Goal: Information Seeking & Learning: Learn about a topic

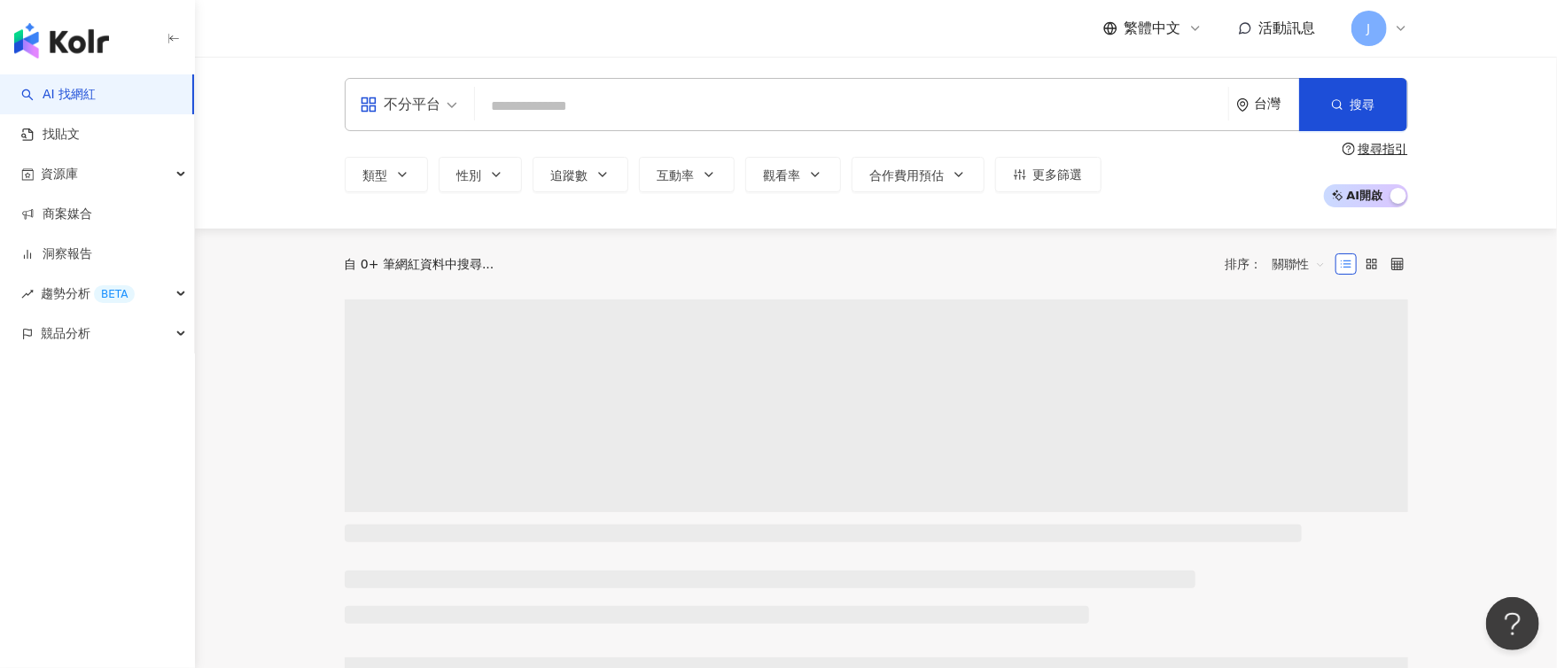
click at [578, 98] on input "search" at bounding box center [851, 107] width 739 height 34
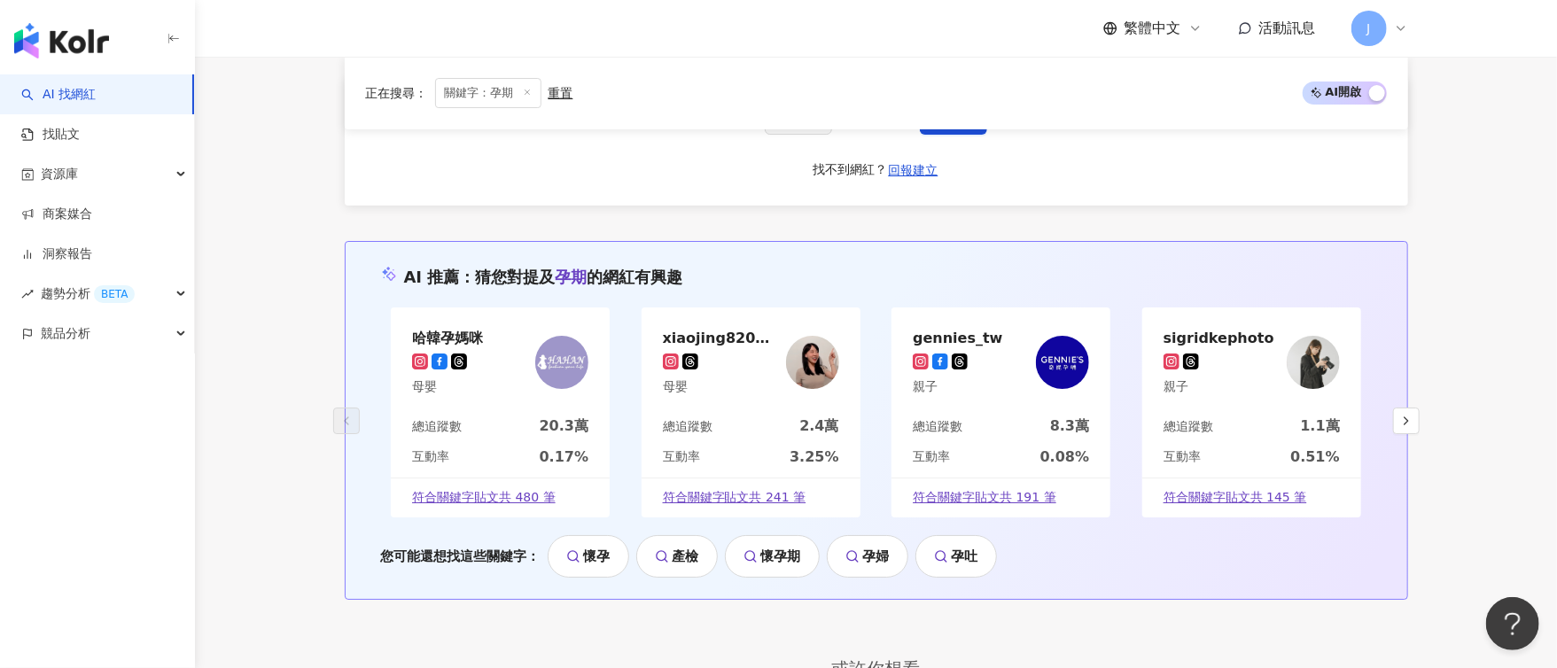
scroll to position [3588, 0]
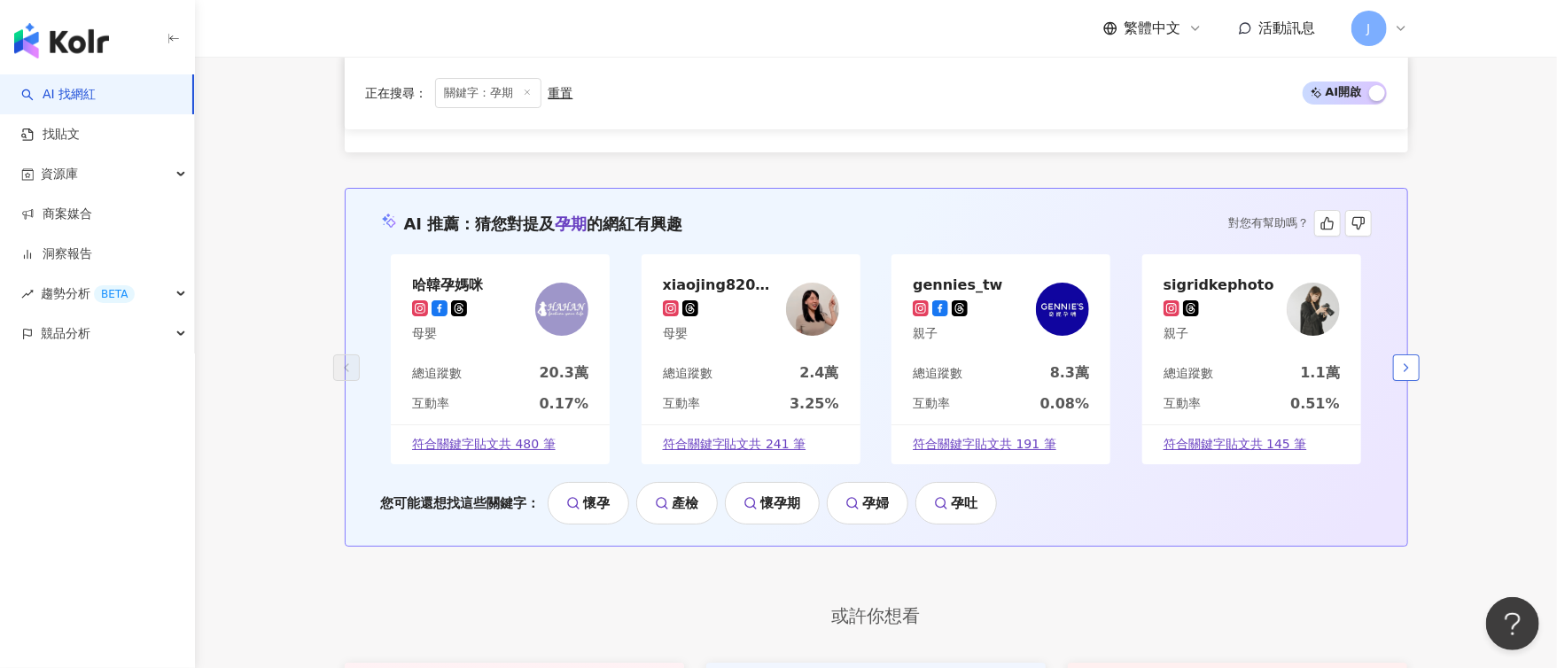
click at [1400, 354] on button "button" at bounding box center [1406, 367] width 27 height 27
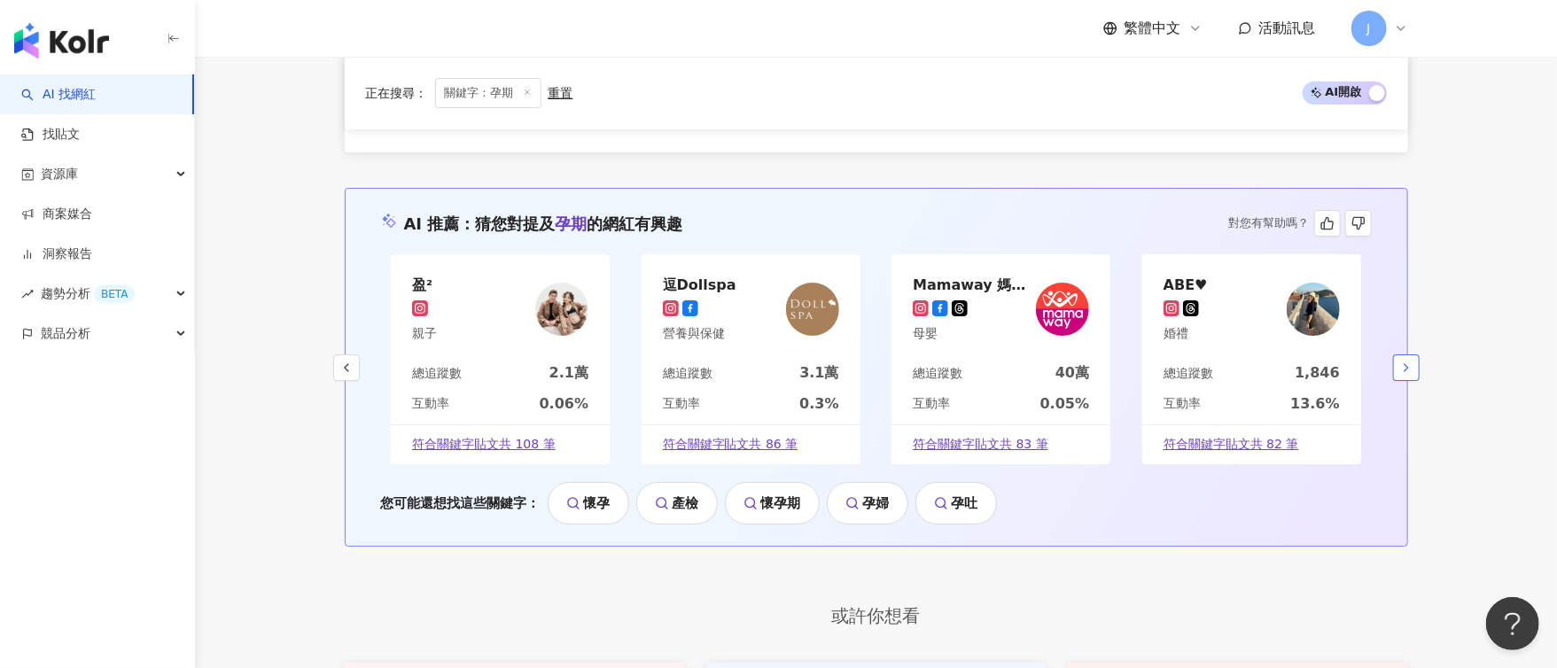
click at [1399, 361] on icon "button" at bounding box center [1406, 368] width 14 height 14
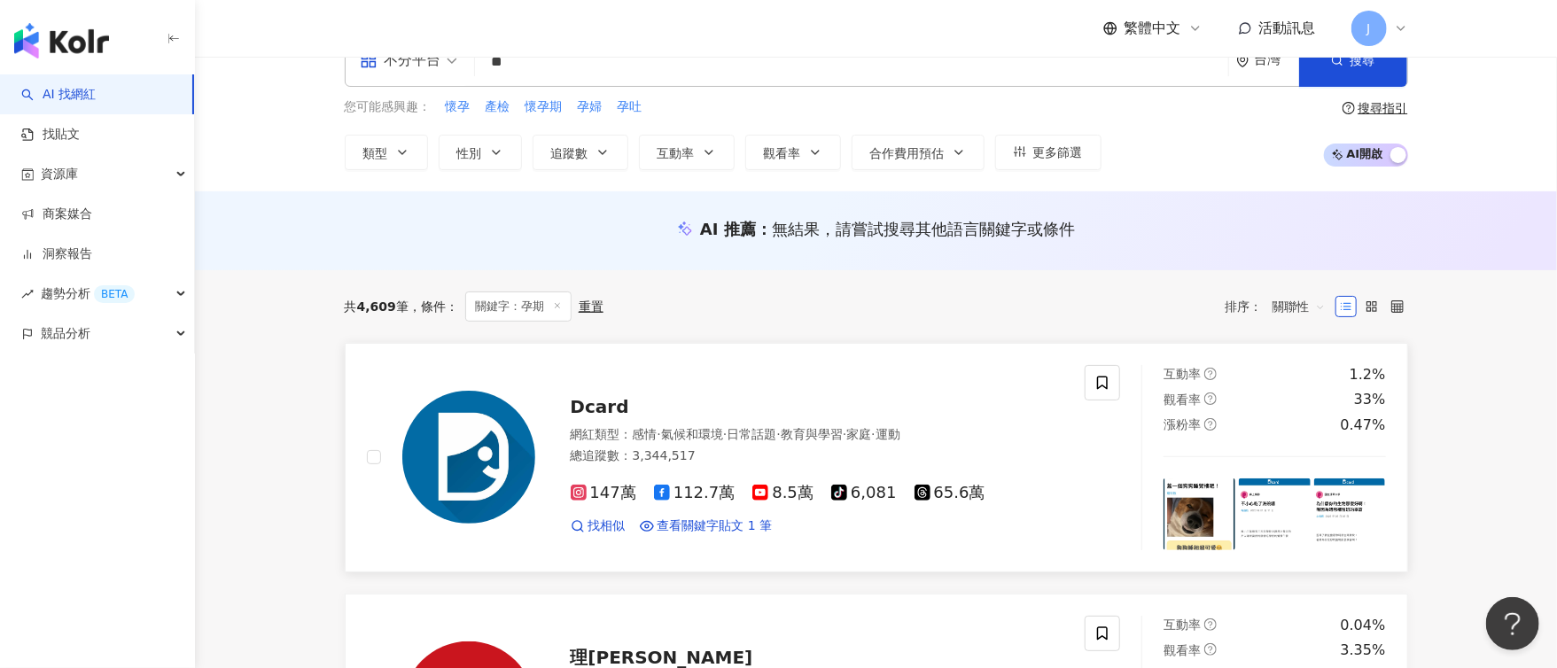
scroll to position [0, 0]
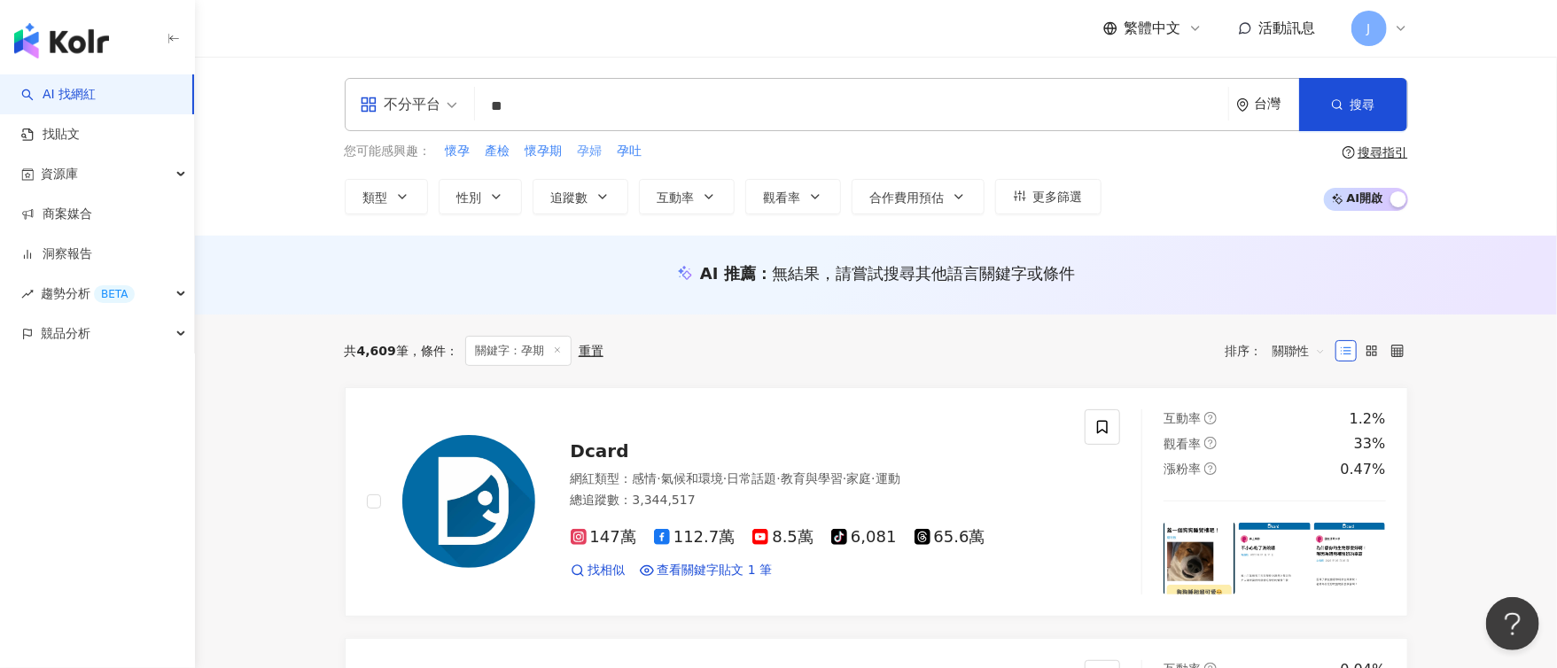
click at [585, 152] on span "孕婦" at bounding box center [590, 152] width 25 height 18
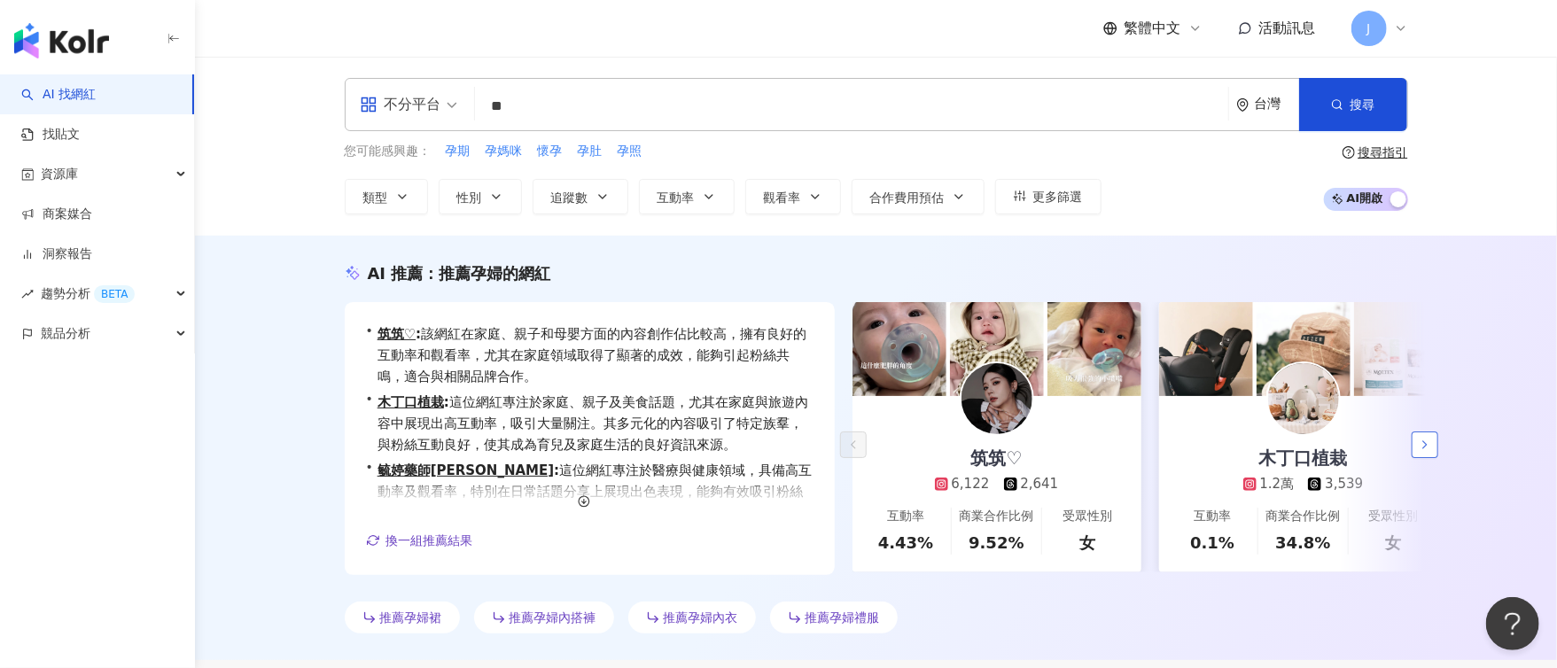
click at [1421, 455] on button "button" at bounding box center [1425, 445] width 27 height 27
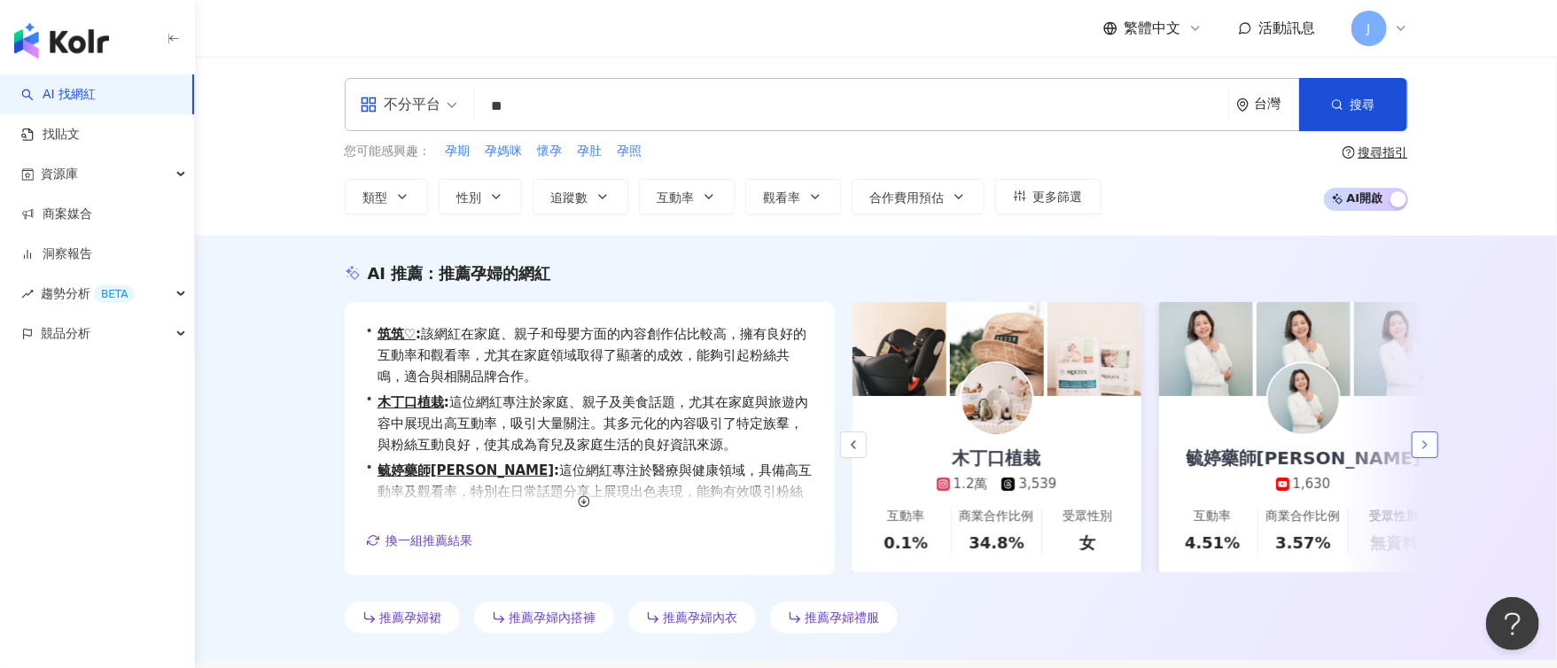
click at [1422, 440] on icon "button" at bounding box center [1425, 445] width 14 height 14
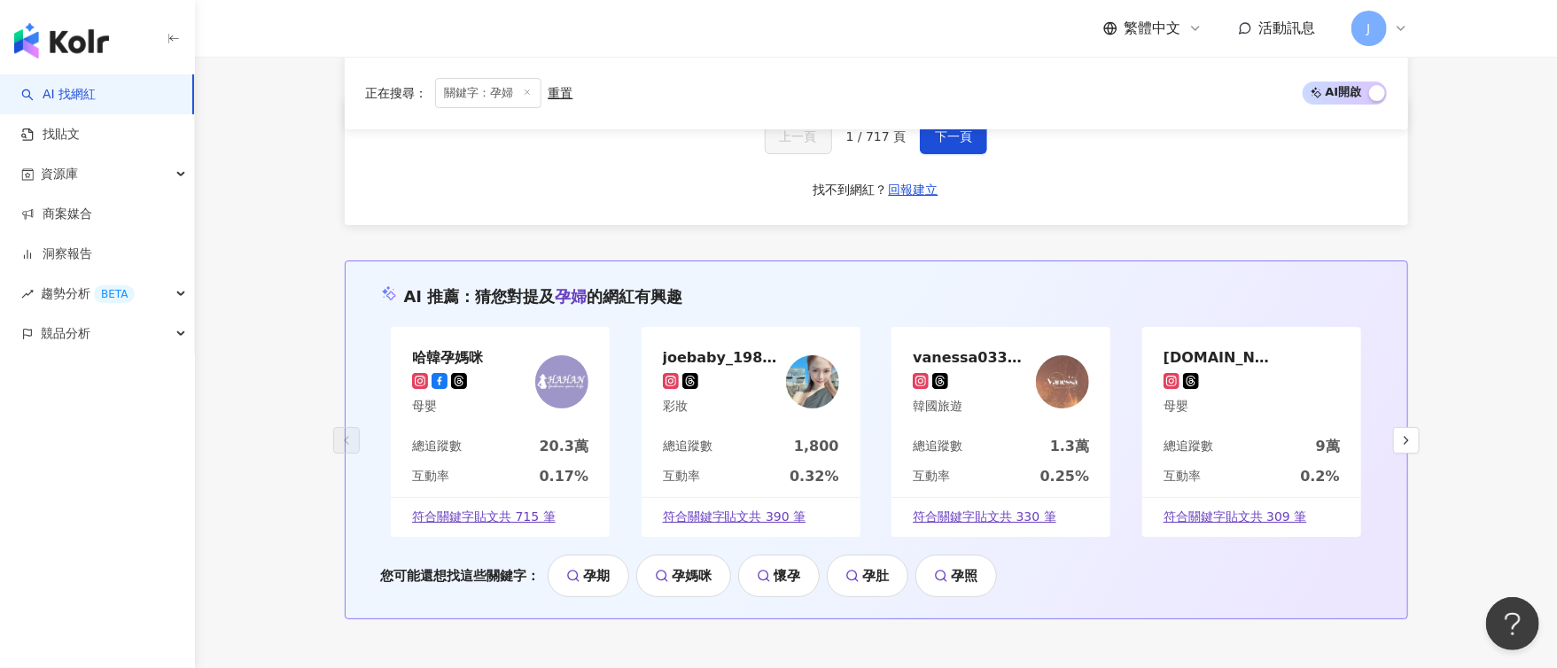
scroll to position [3721, 0]
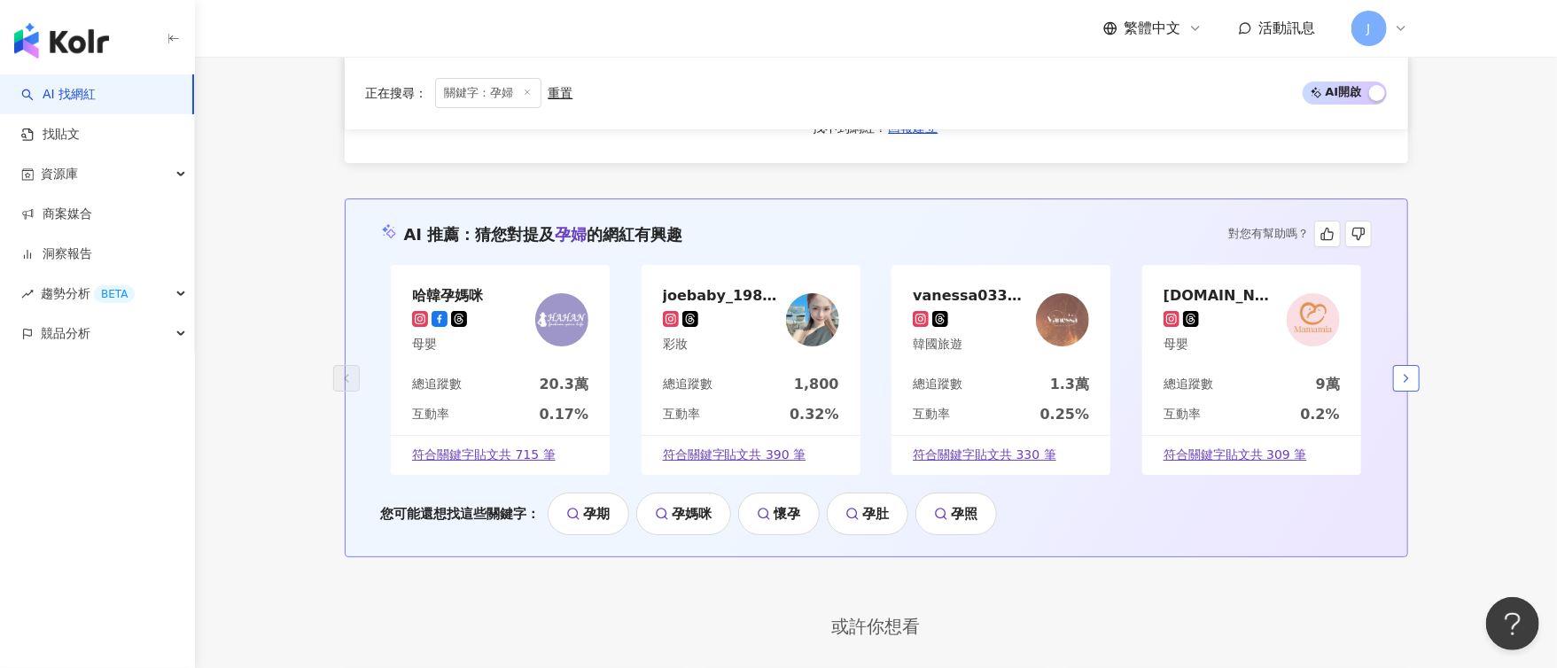
click at [1403, 377] on icon "button" at bounding box center [1406, 378] width 14 height 14
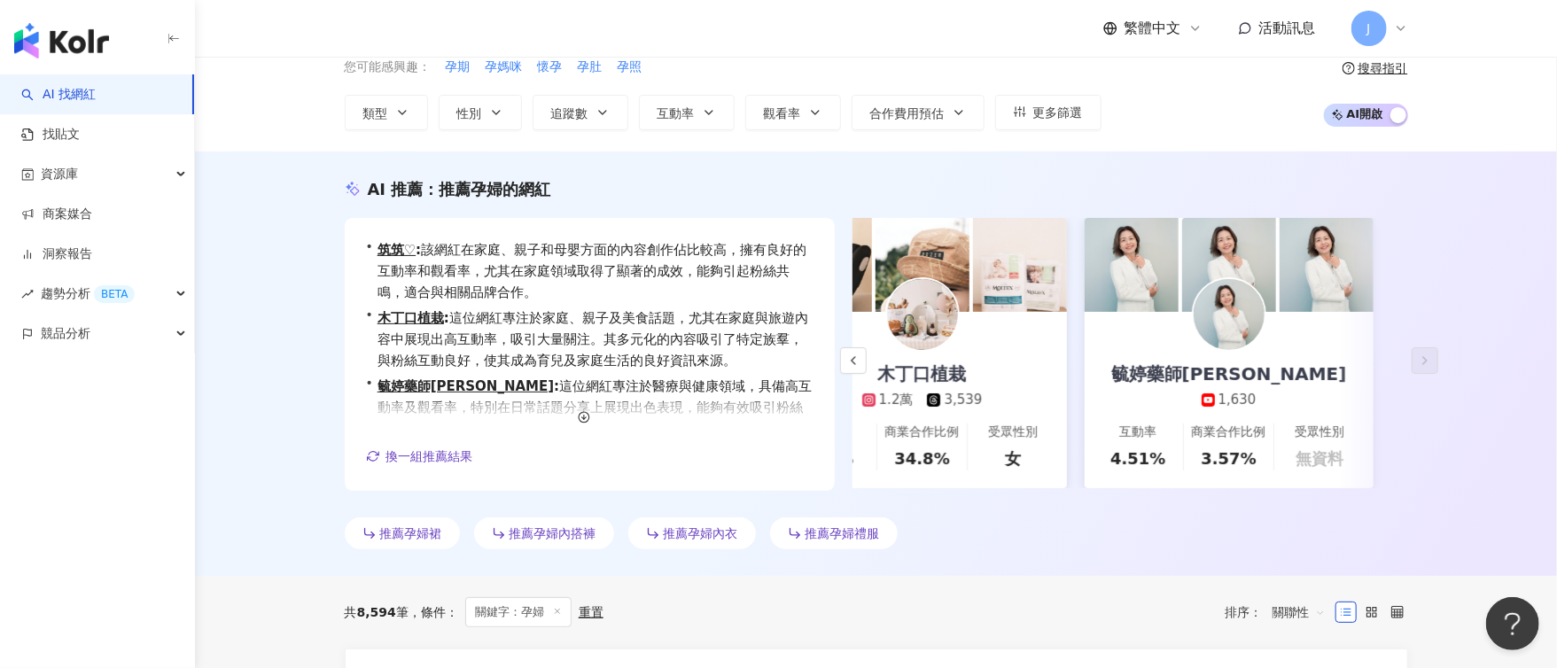
scroll to position [0, 0]
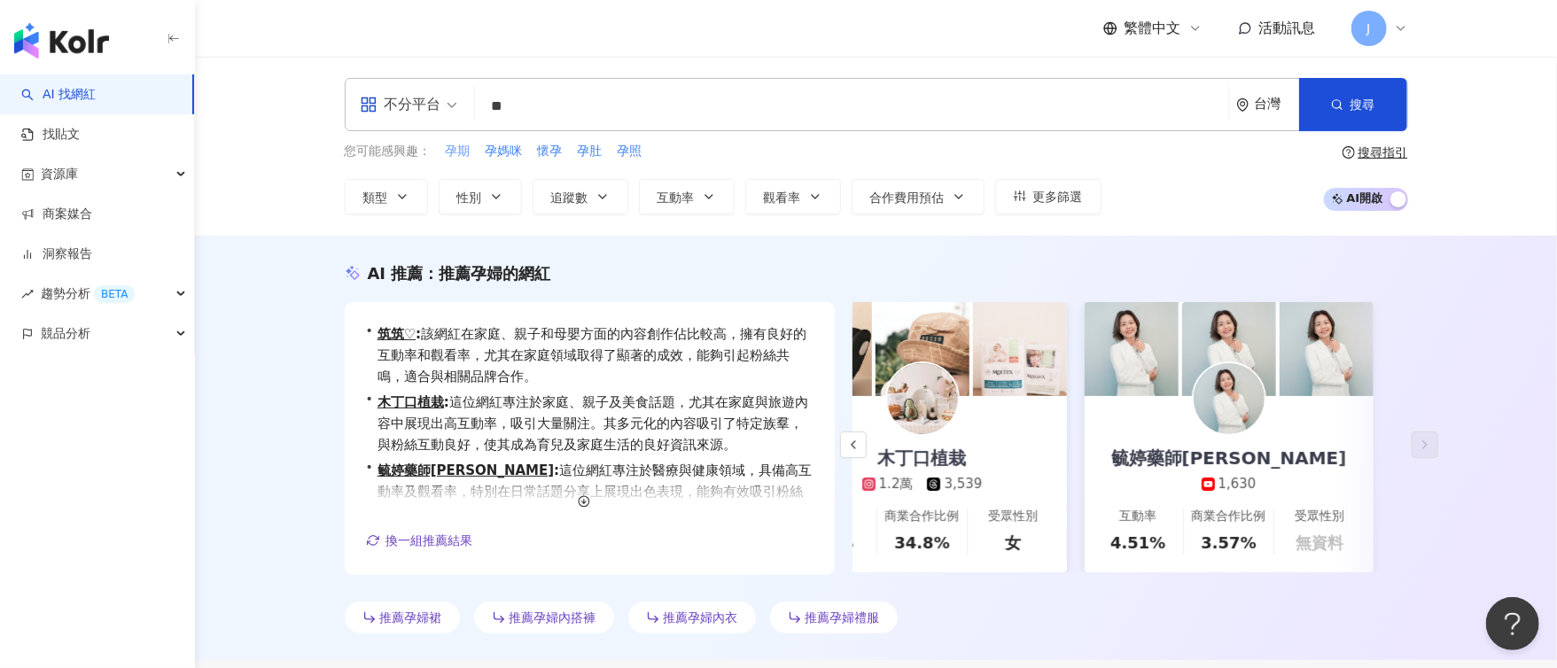
click at [460, 152] on span "孕期" at bounding box center [458, 152] width 25 height 18
type input "**"
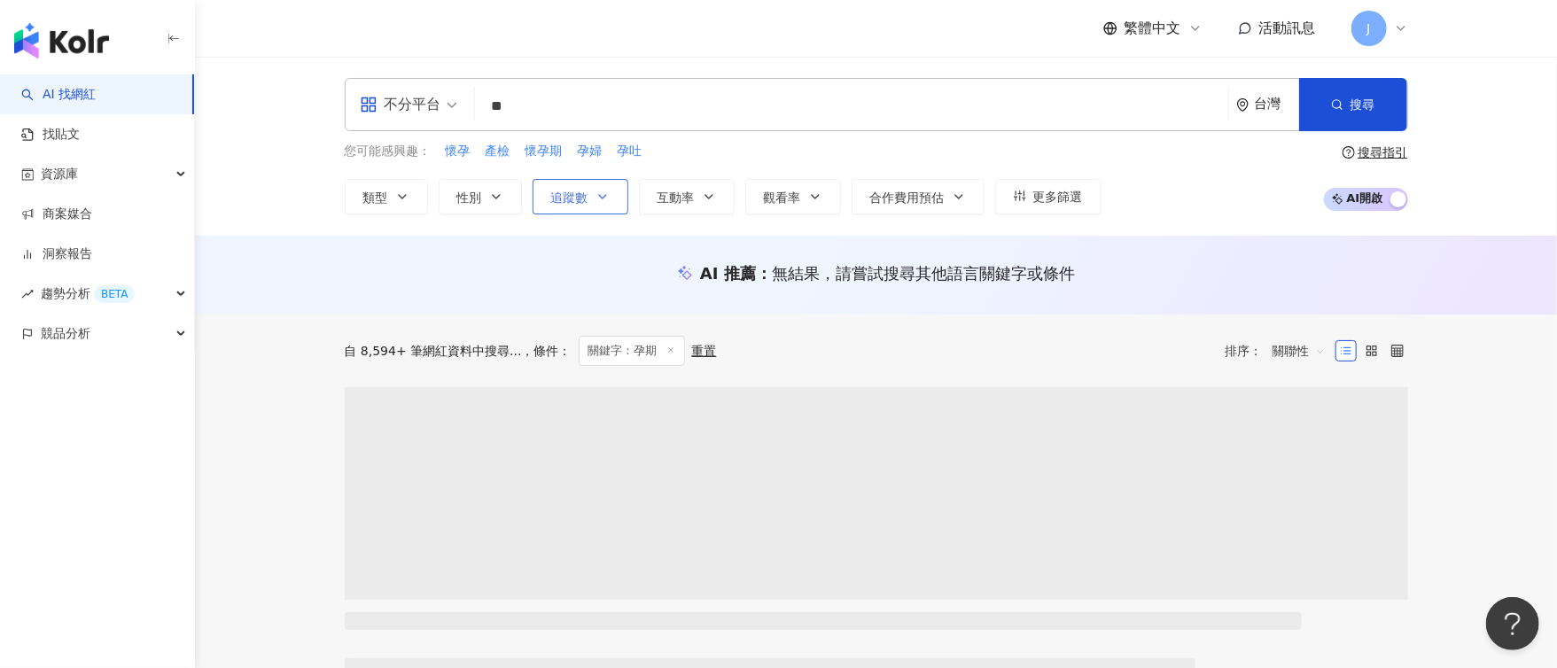
click at [572, 194] on span "追蹤數" at bounding box center [569, 198] width 37 height 14
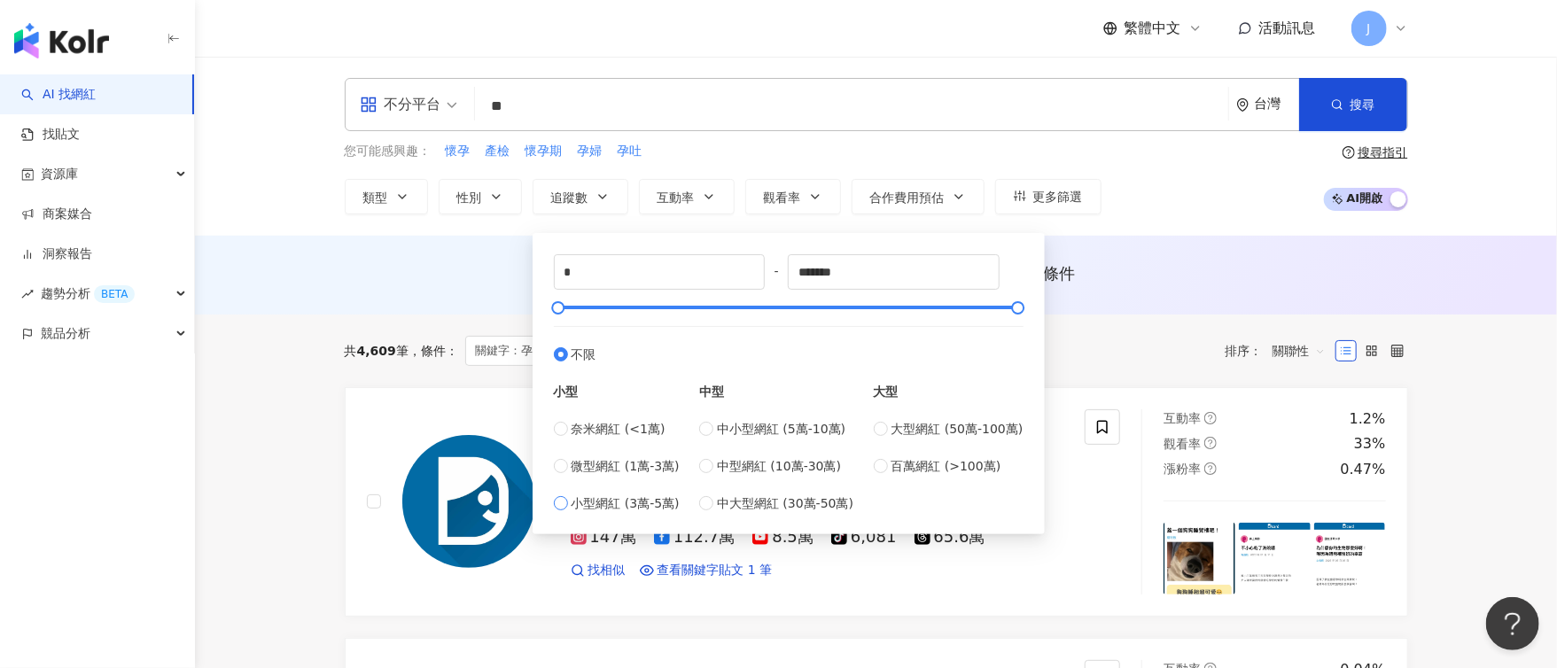
click at [654, 504] on span "小型網紅 (3萬-5萬)" at bounding box center [626, 503] width 108 height 19
type input "*****"
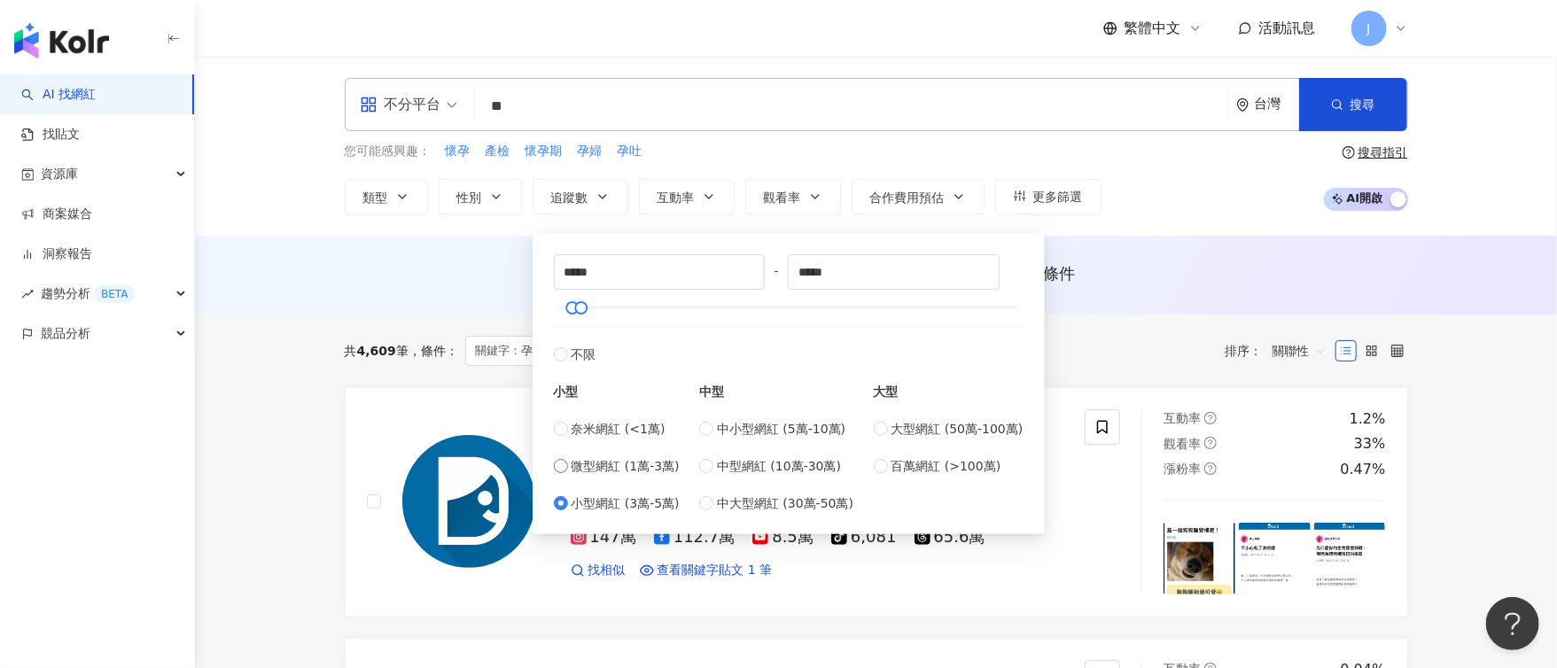
click at [649, 464] on span "微型網紅 (1萬-3萬)" at bounding box center [626, 465] width 108 height 19
type input "*****"
click at [1348, 110] on button "搜尋" at bounding box center [1353, 104] width 108 height 53
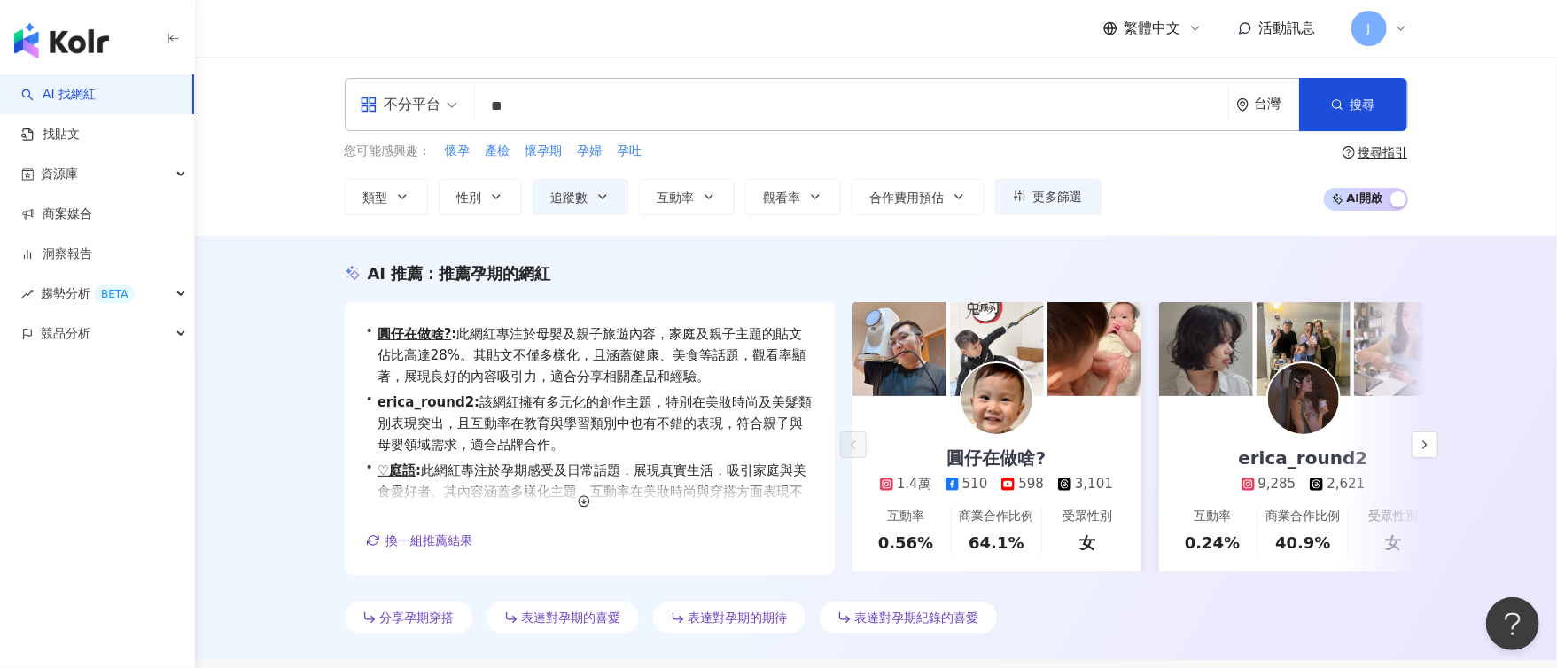
click at [1479, 252] on div "AI 推薦 ： 推薦孕期的網紅 • 圓仔在做啥? : 此網紅專注於母嬰及親子旅遊內容，家庭及親子主題的貼文佔比高達28%。其貼文不僅多樣化，且涵蓋健康、美食等…" at bounding box center [876, 448] width 1362 height 424
click at [1418, 434] on button "button" at bounding box center [1425, 445] width 27 height 27
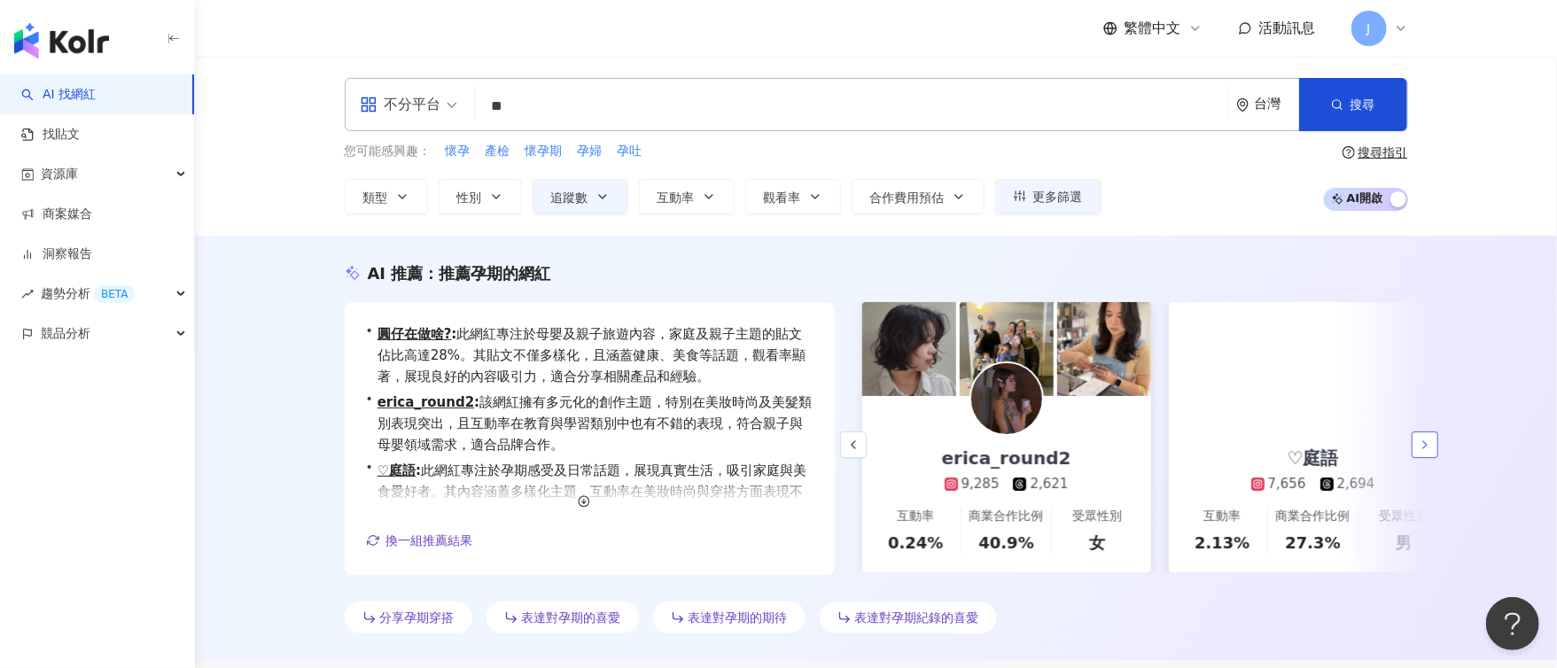
scroll to position [0, 307]
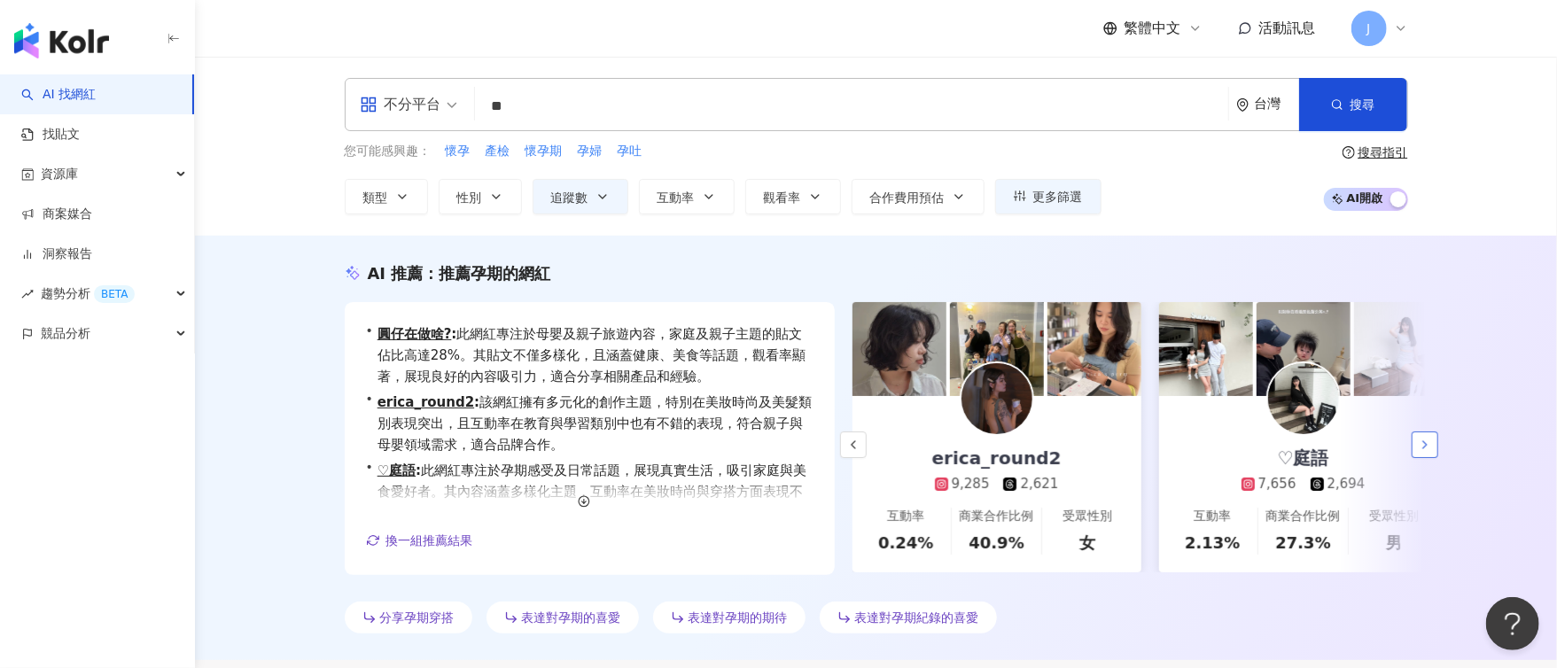
click at [1423, 448] on icon "button" at bounding box center [1425, 445] width 14 height 14
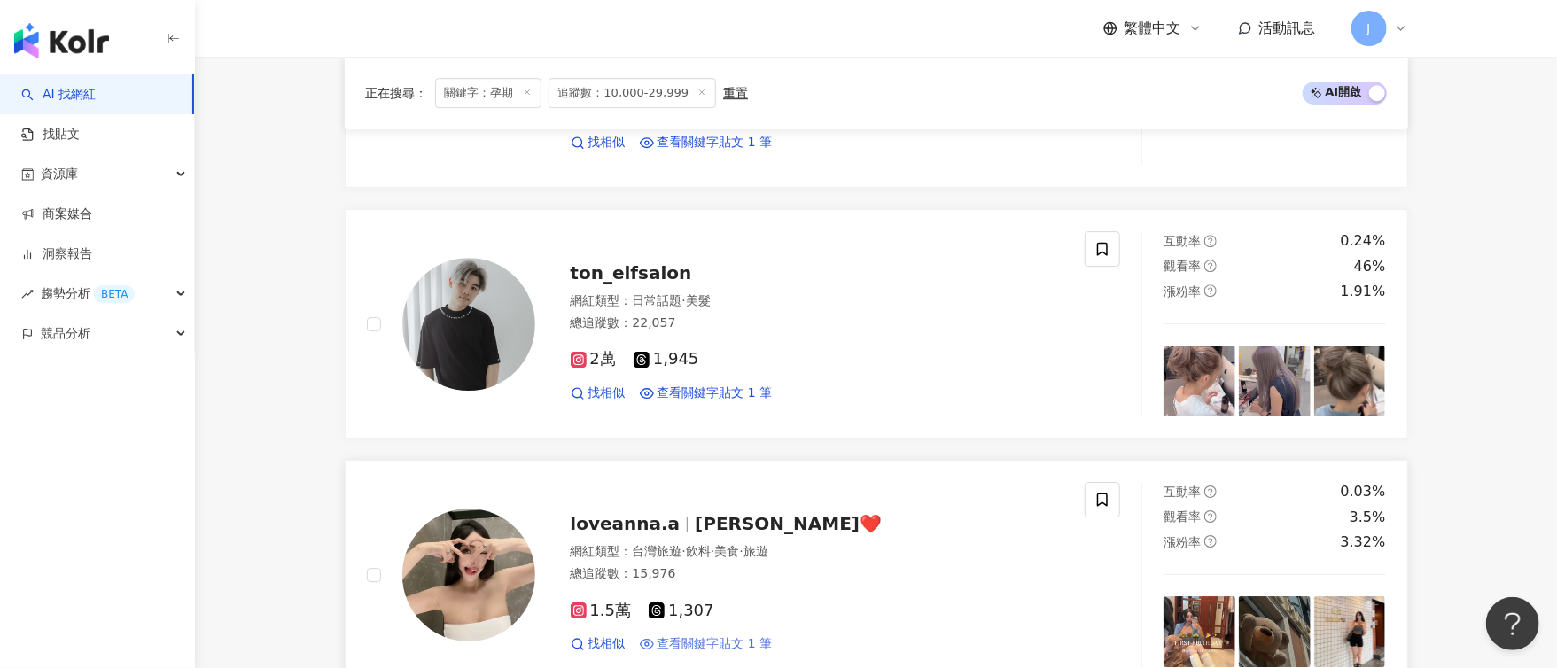
scroll to position [3322, 0]
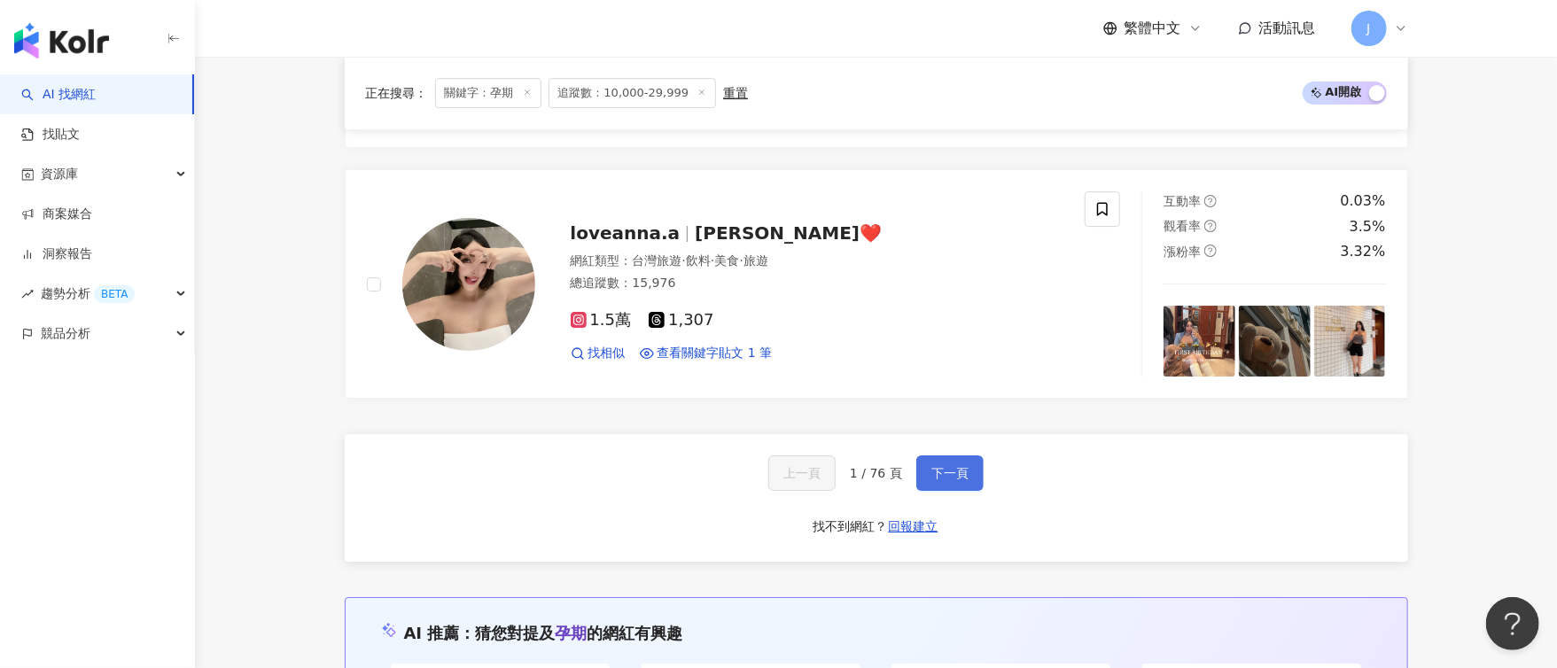
click at [966, 479] on button "下一頁" at bounding box center [949, 472] width 67 height 35
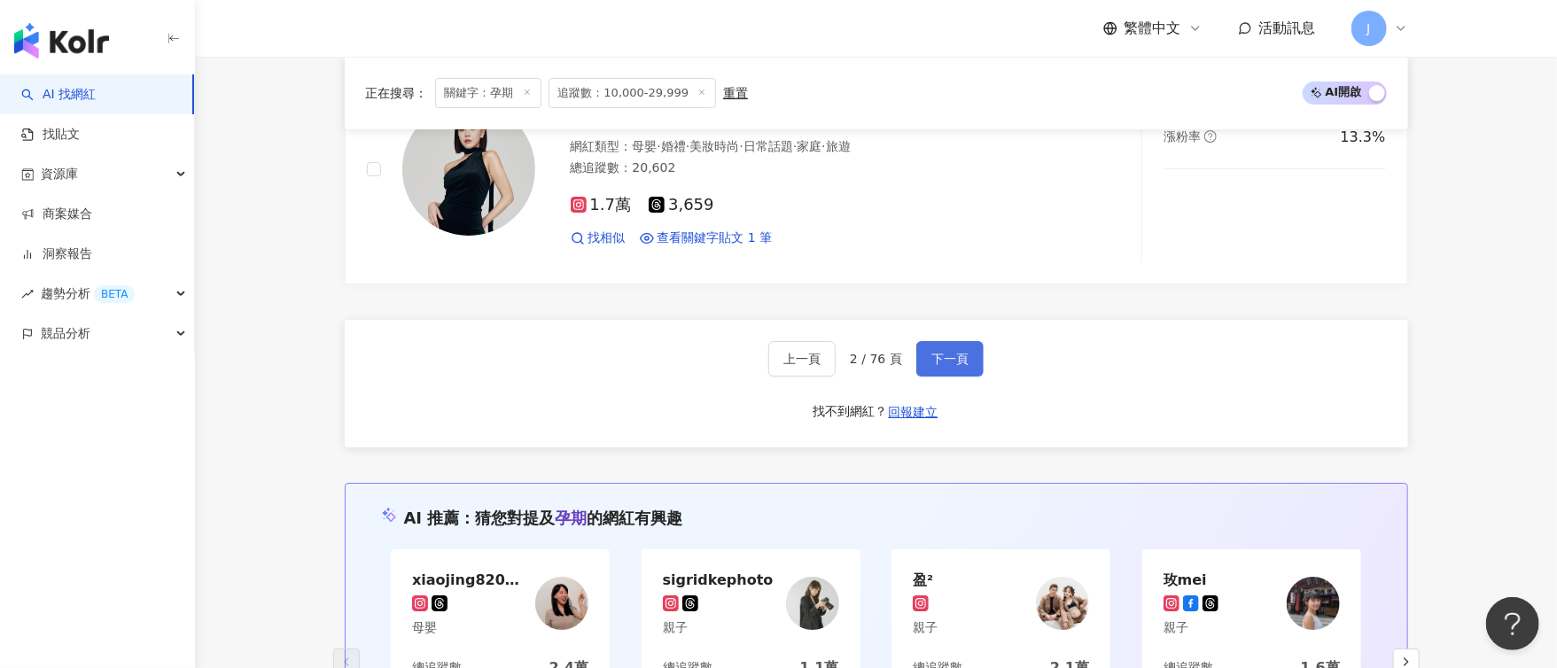
scroll to position [3476, 0]
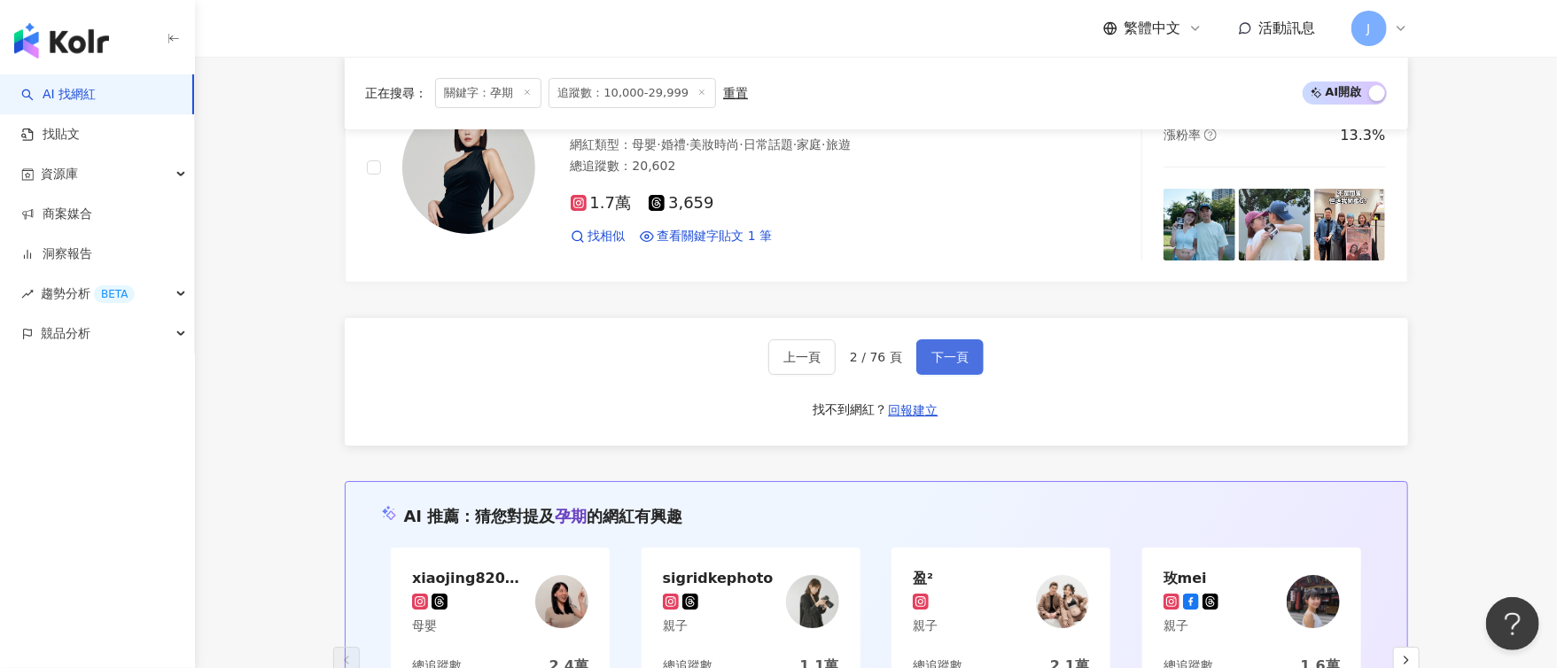
click at [963, 344] on button "下一頁" at bounding box center [949, 356] width 67 height 35
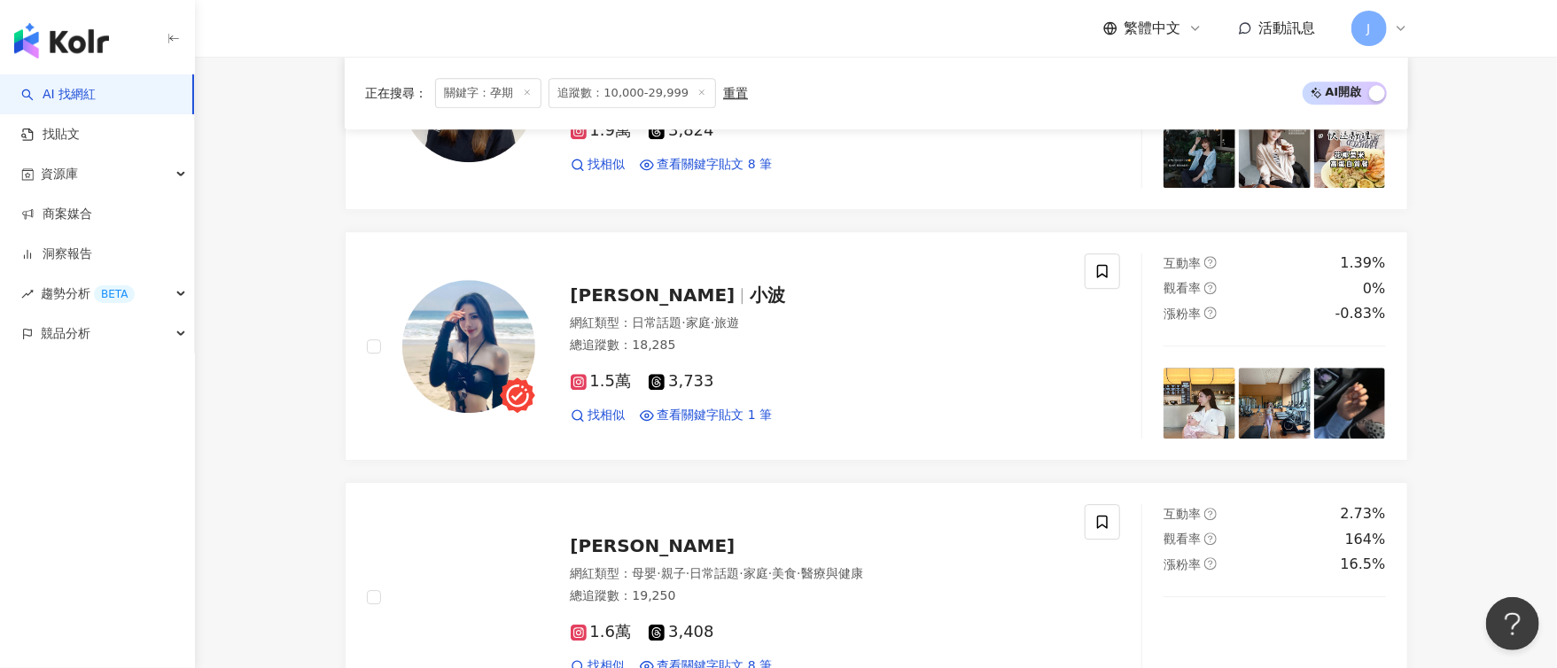
scroll to position [2698, 0]
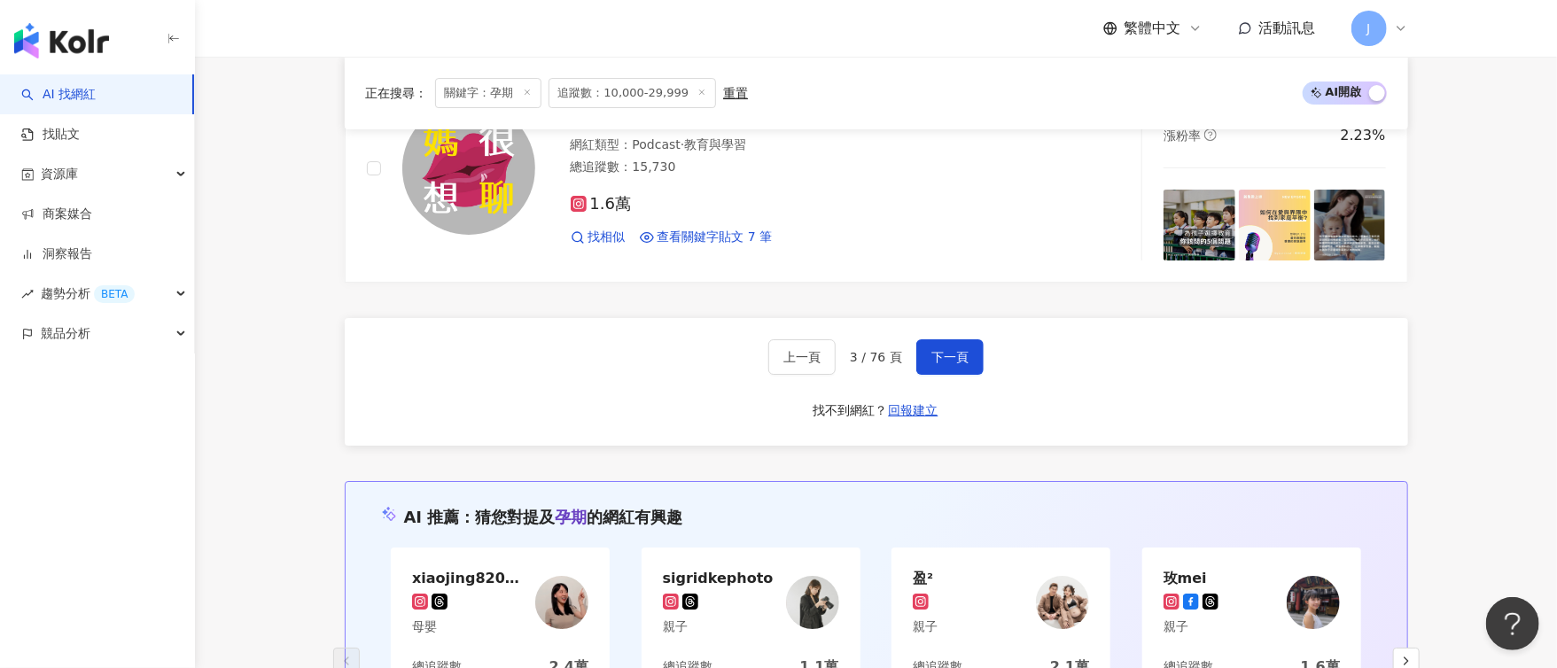
scroll to position [3432, 0]
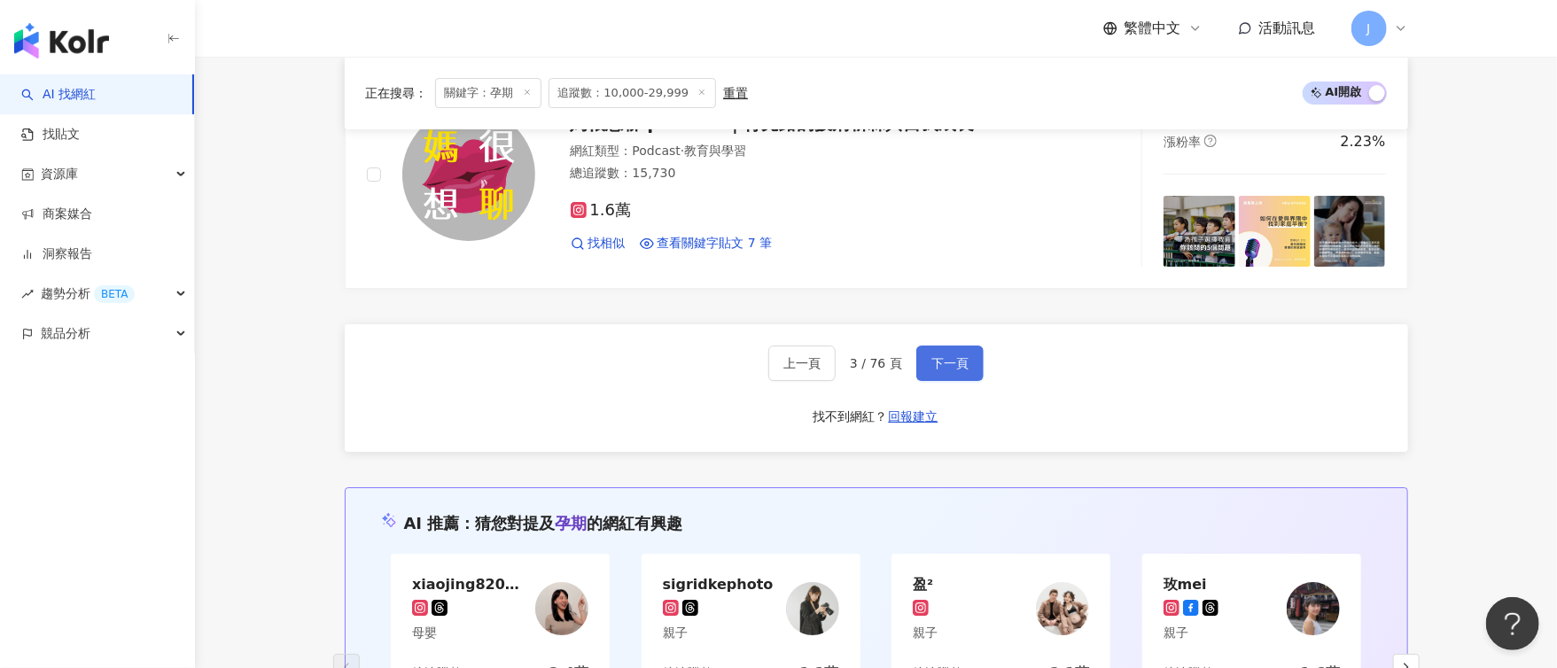
click at [959, 365] on span "下一頁" at bounding box center [949, 363] width 37 height 14
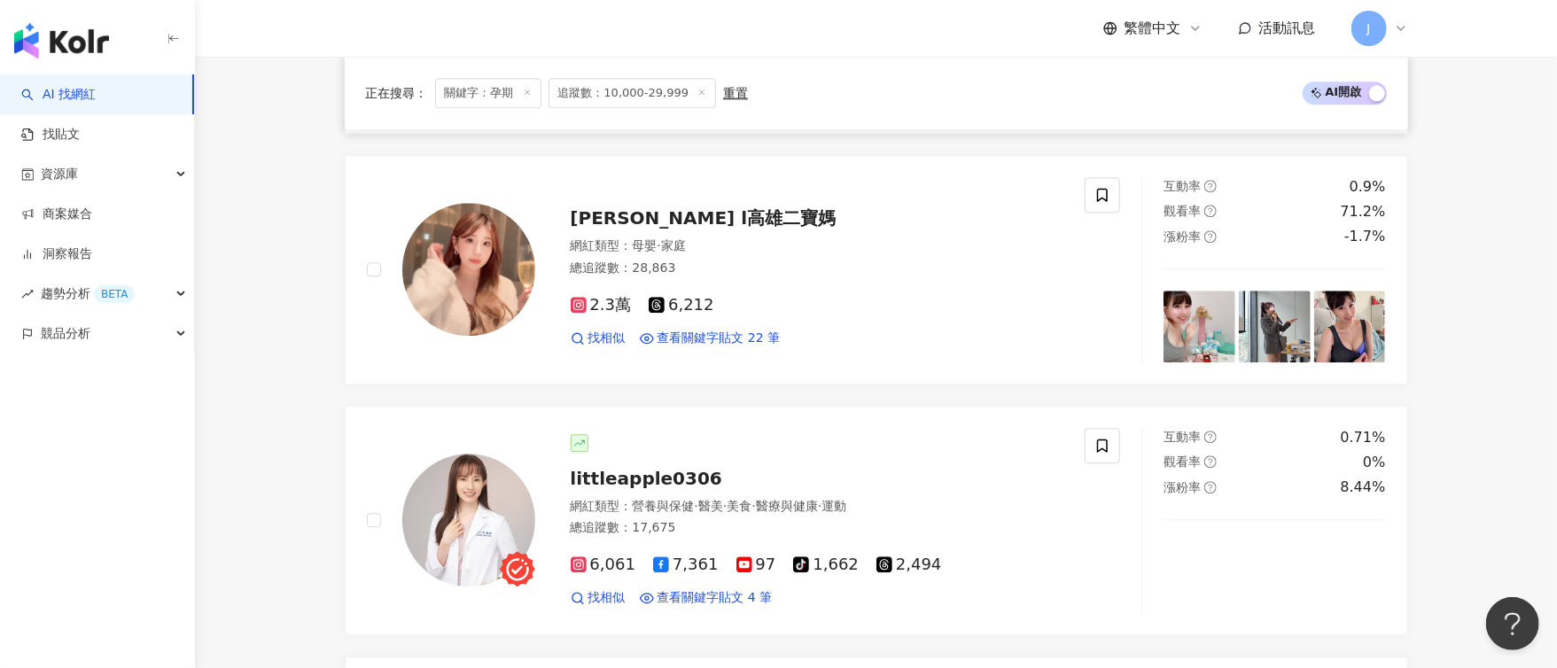
scroll to position [2448, 0]
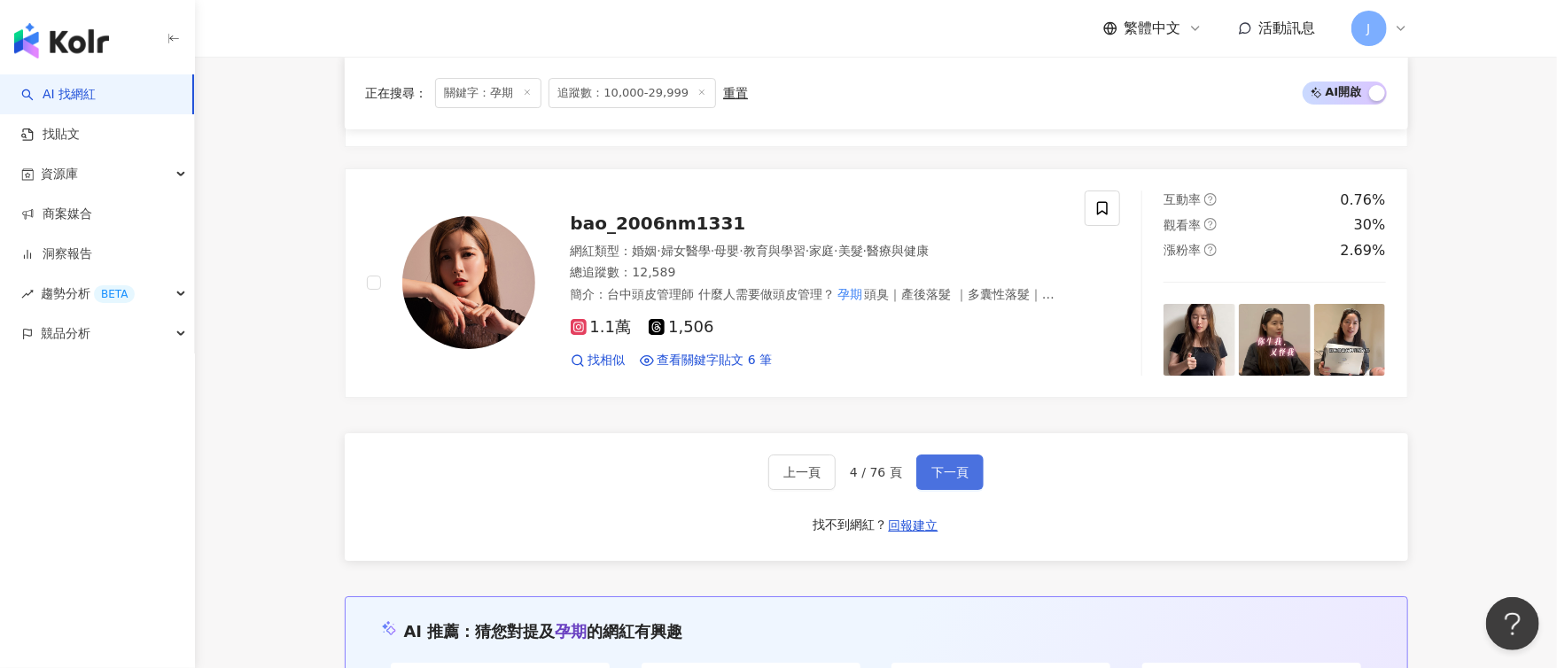
click at [939, 465] on span "下一頁" at bounding box center [949, 472] width 37 height 14
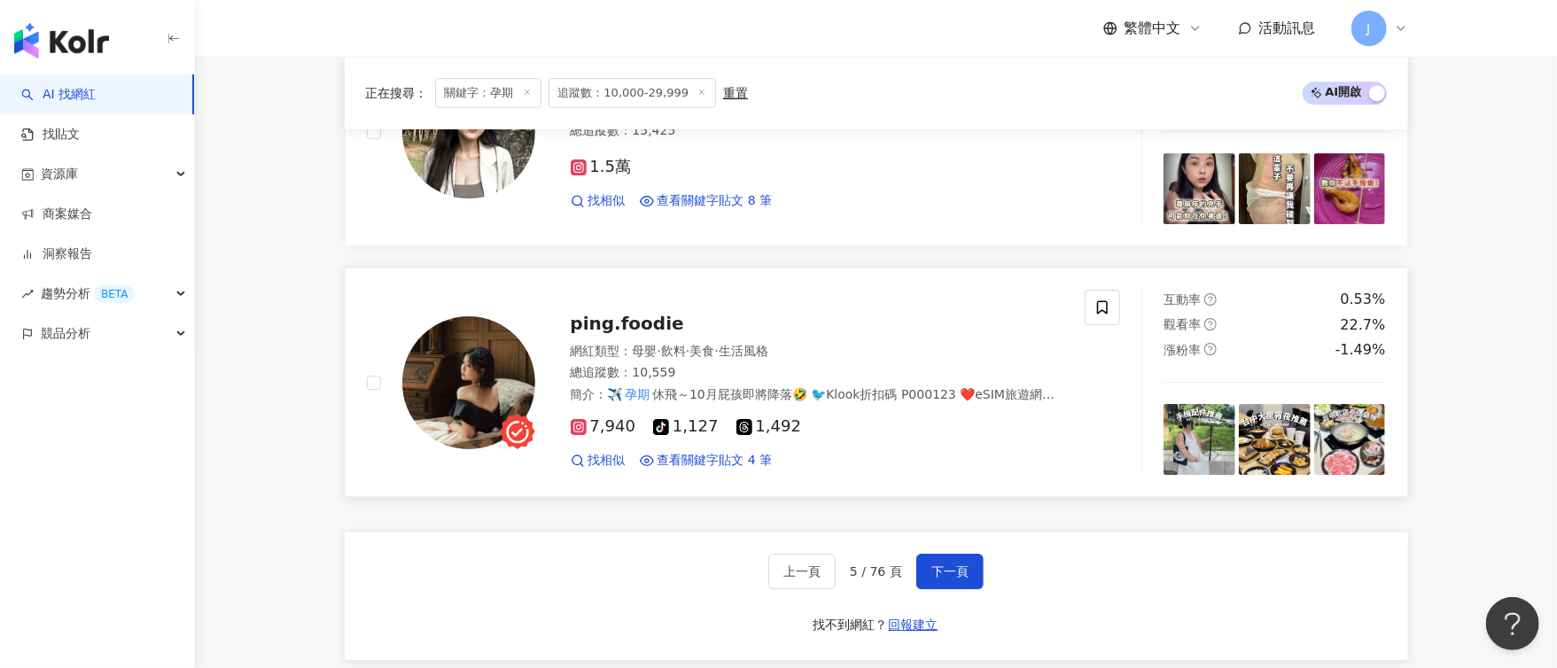
scroll to position [3226, 0]
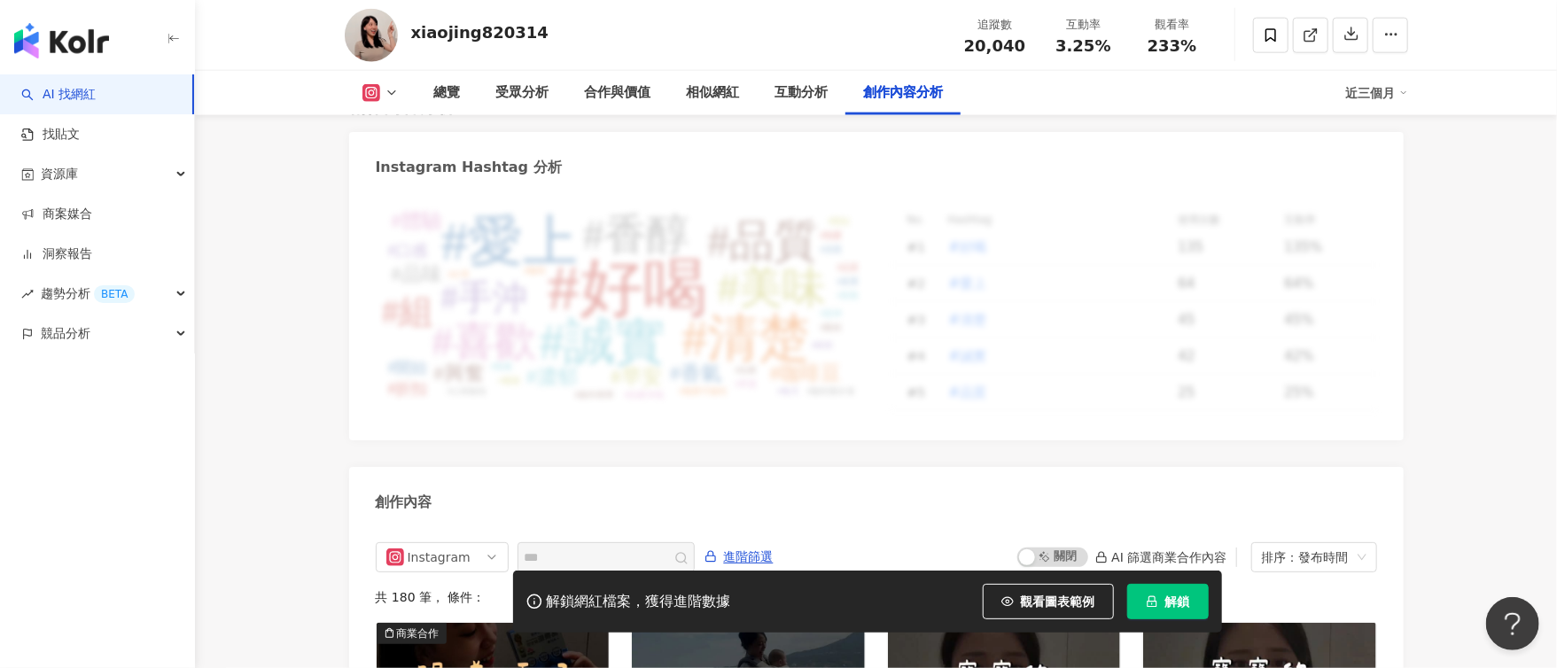
scroll to position [5110, 0]
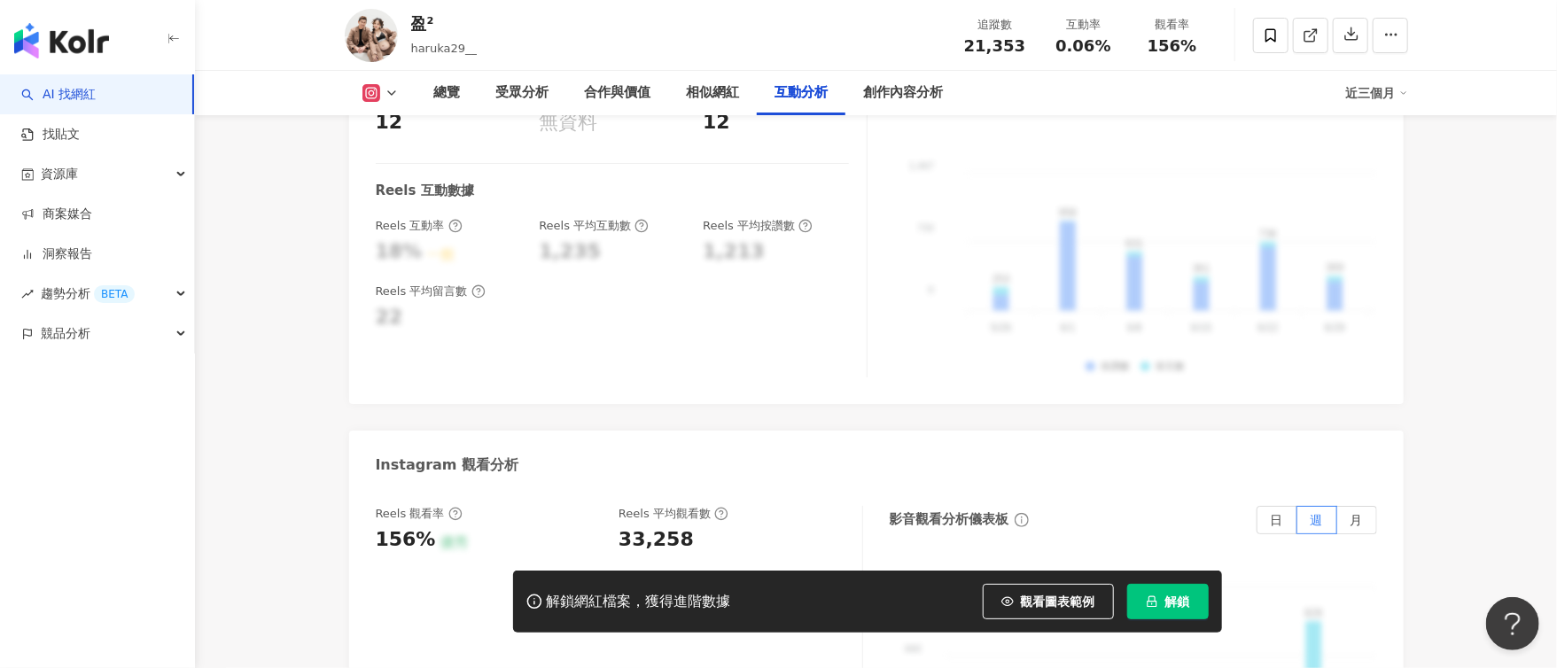
scroll to position [4386, 0]
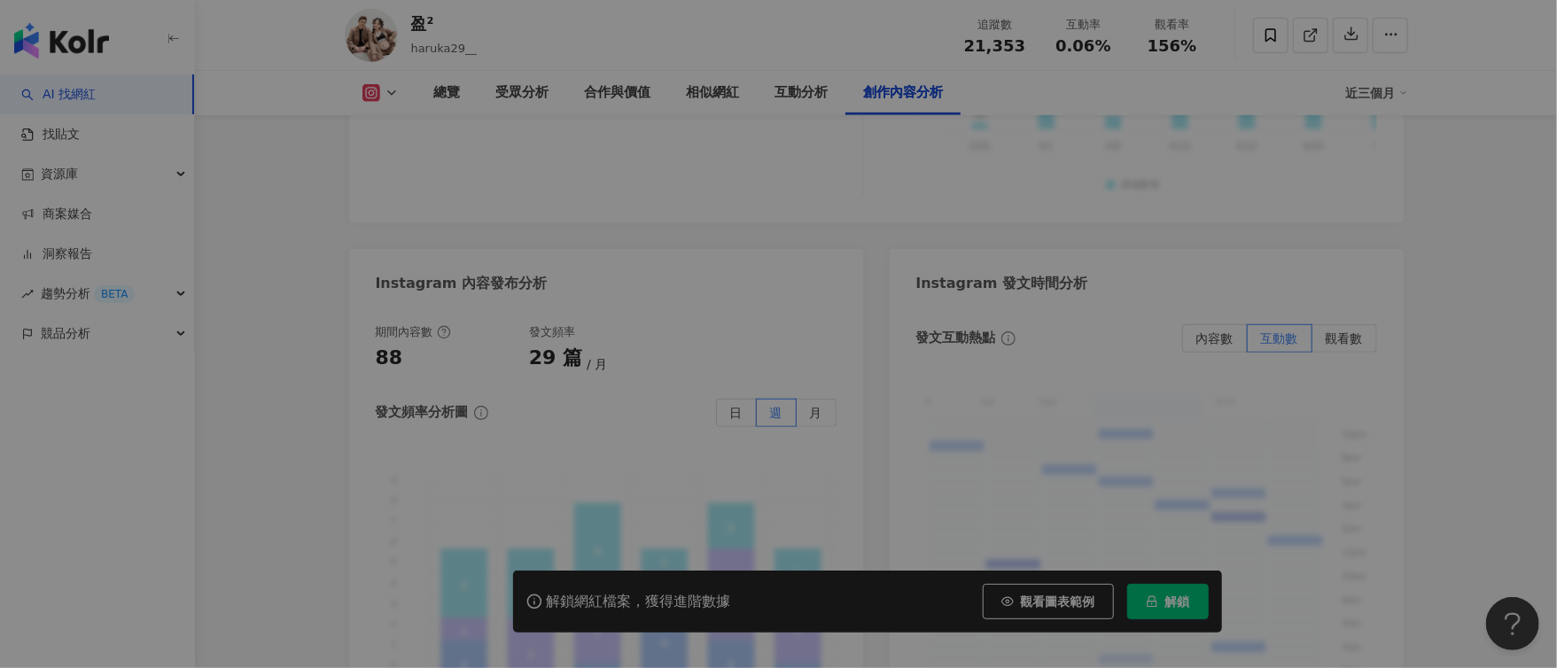
scroll to position [5522, 0]
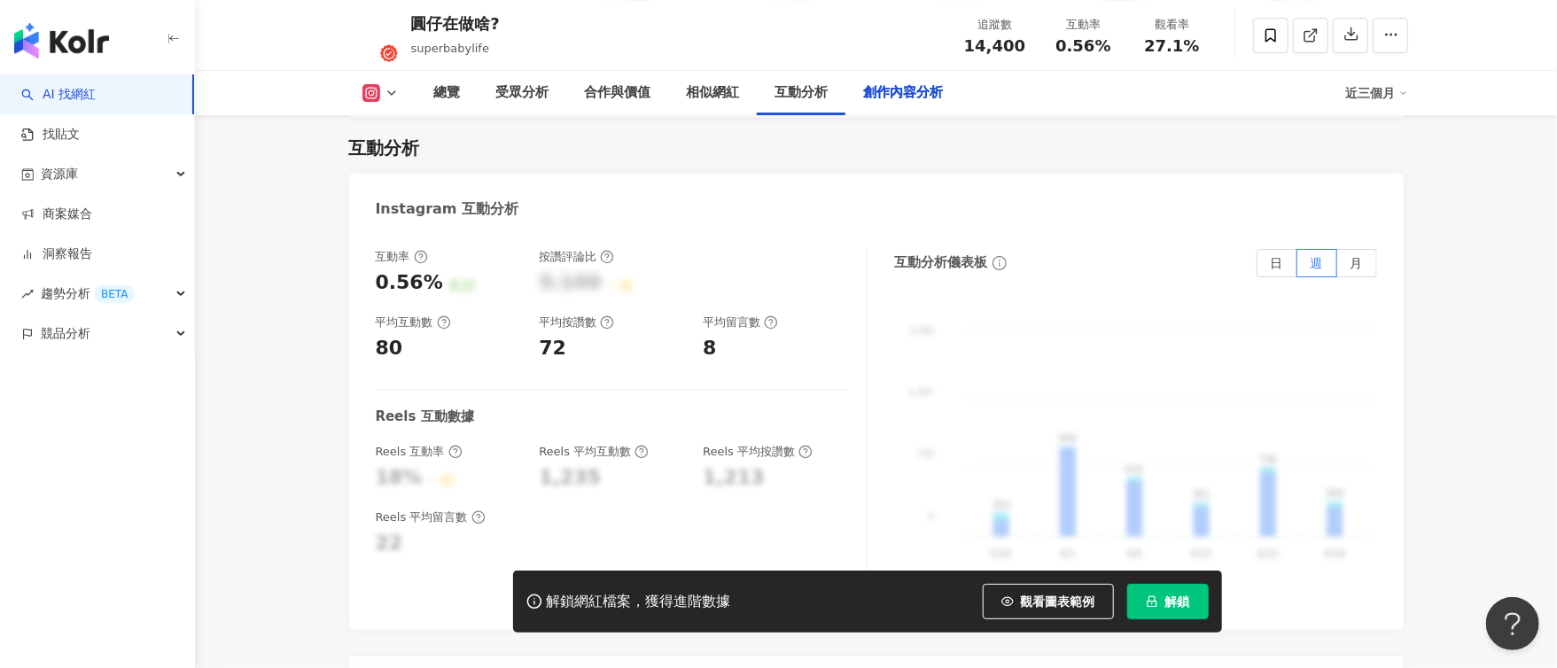
scroll to position [5522, 0]
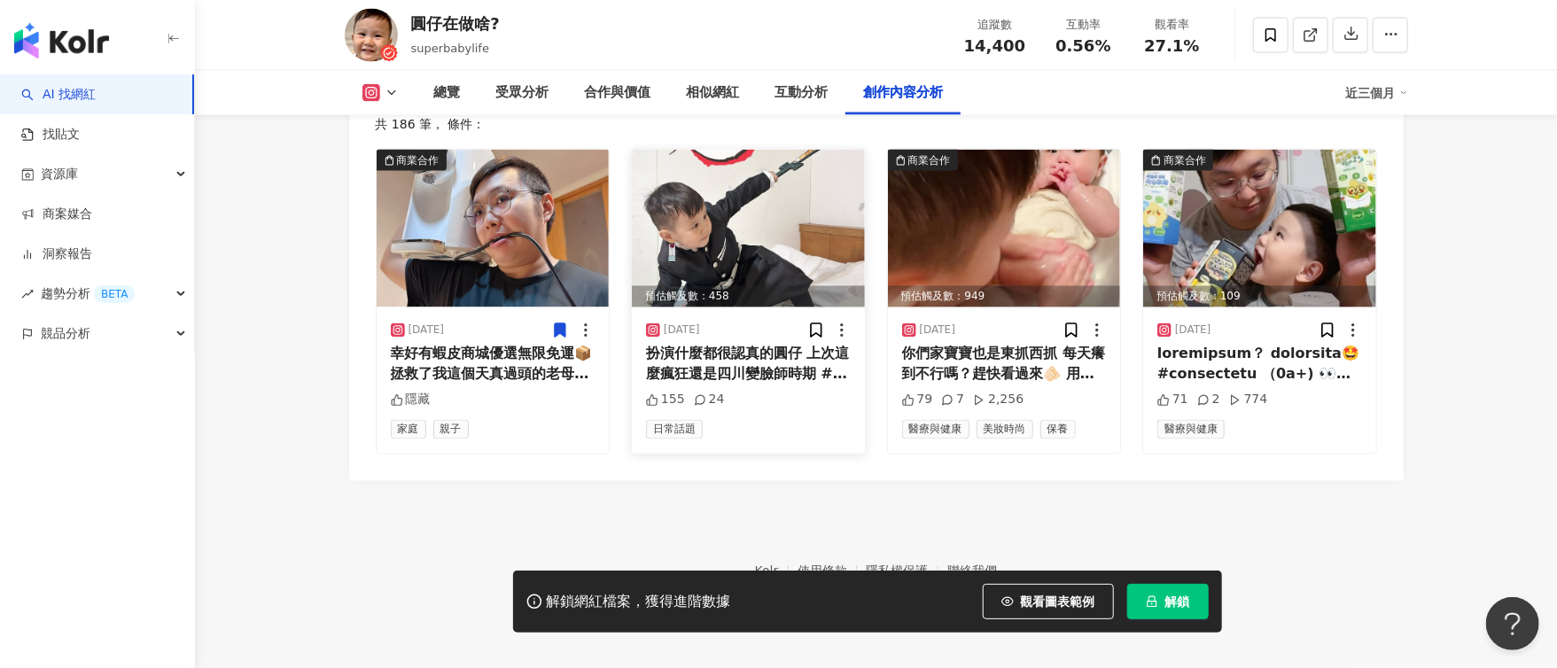
click at [739, 347] on div "扮演什麼都很認真的圓仔 上次這麼瘋狂還是四川變臉師時期 #鬼滅之刃 #鬼滅の刃 #炭治郎" at bounding box center [748, 365] width 205 height 40
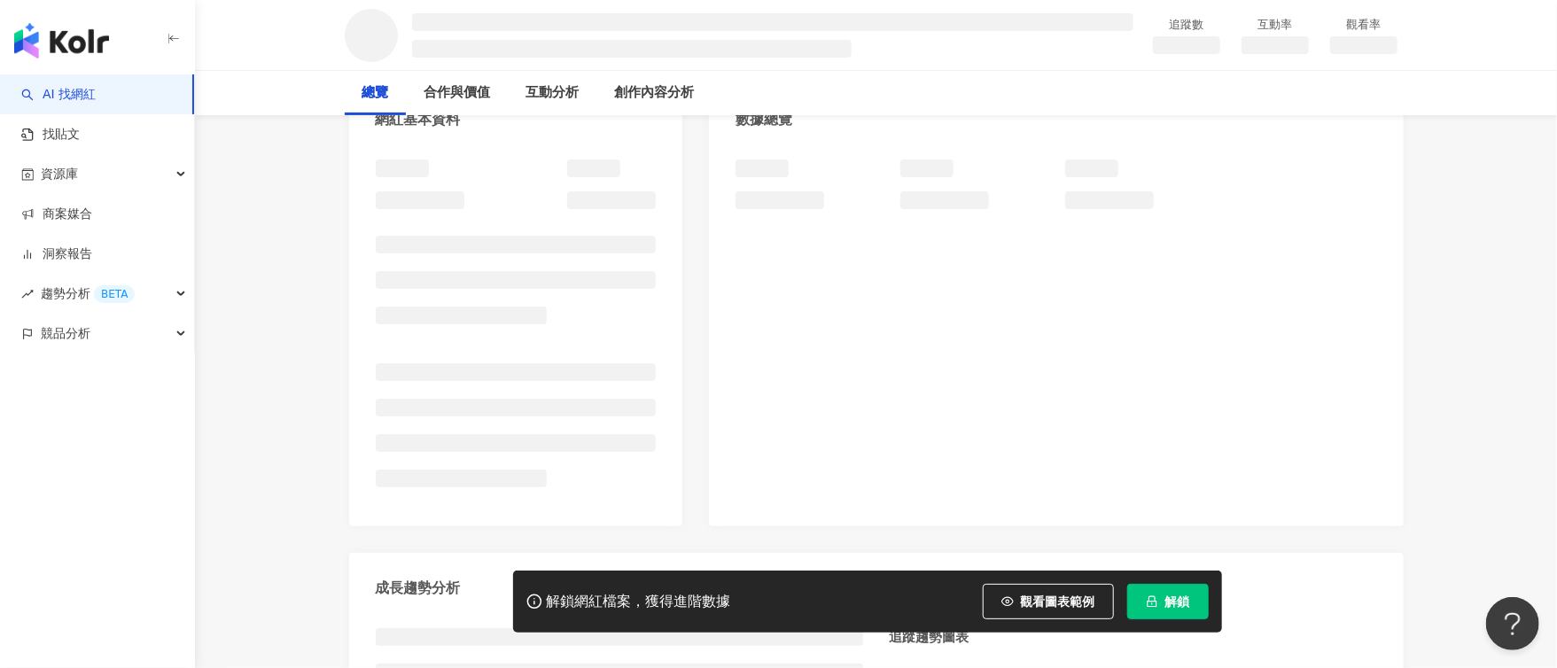
scroll to position [531, 0]
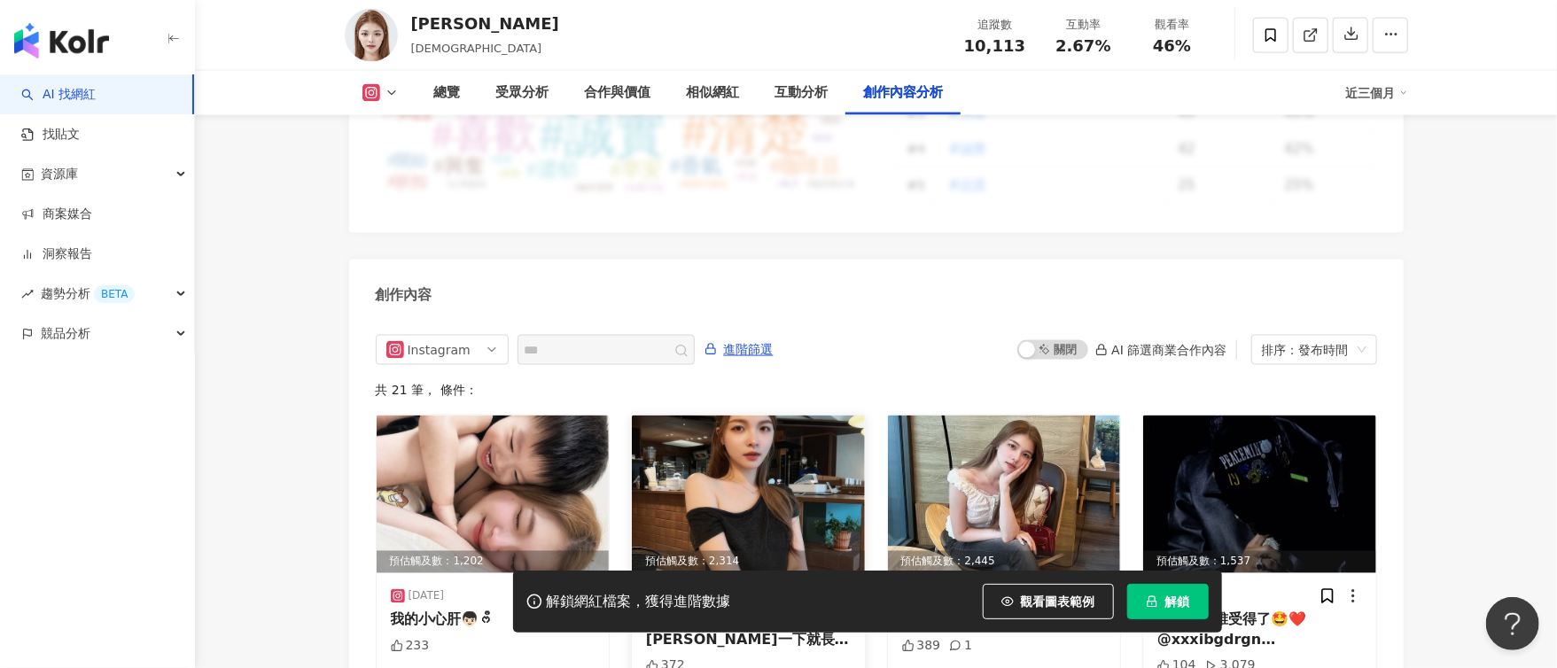
scroll to position [5340, 0]
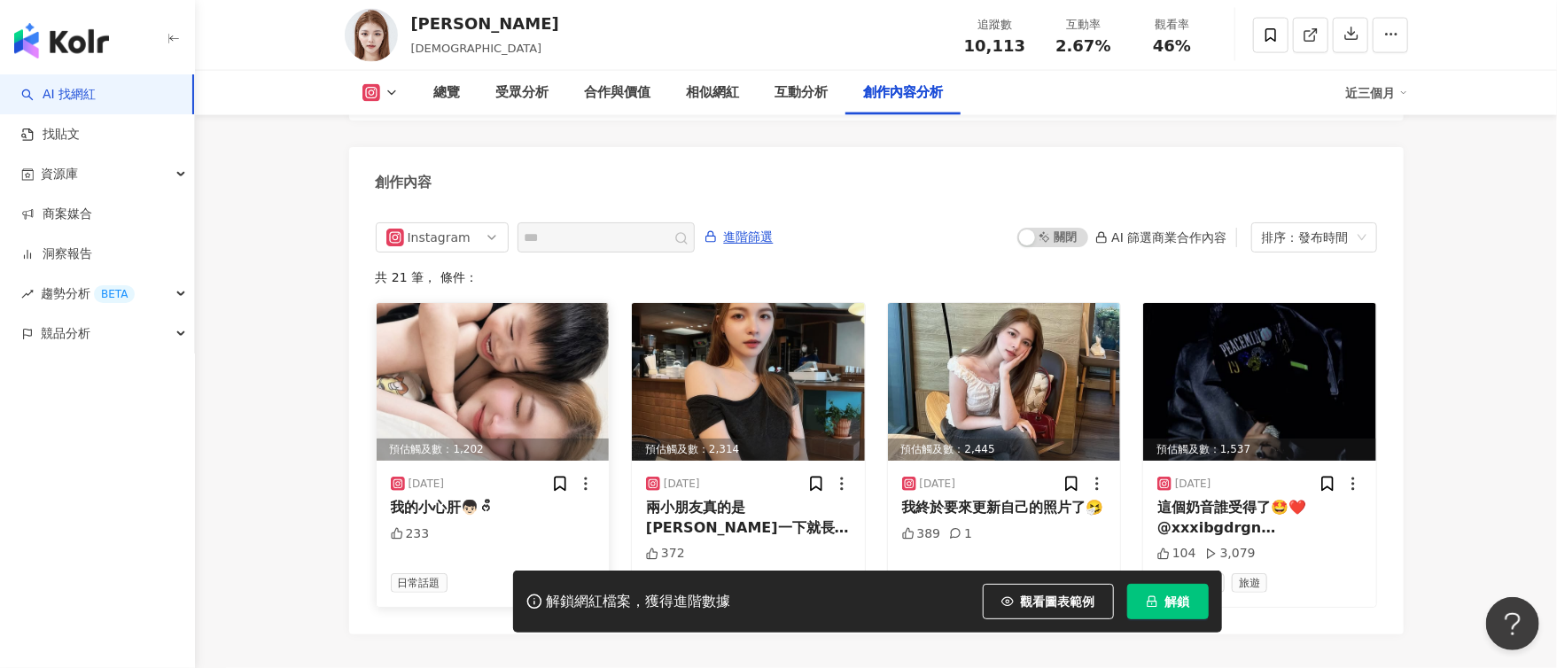
click at [557, 339] on img at bounding box center [493, 382] width 233 height 158
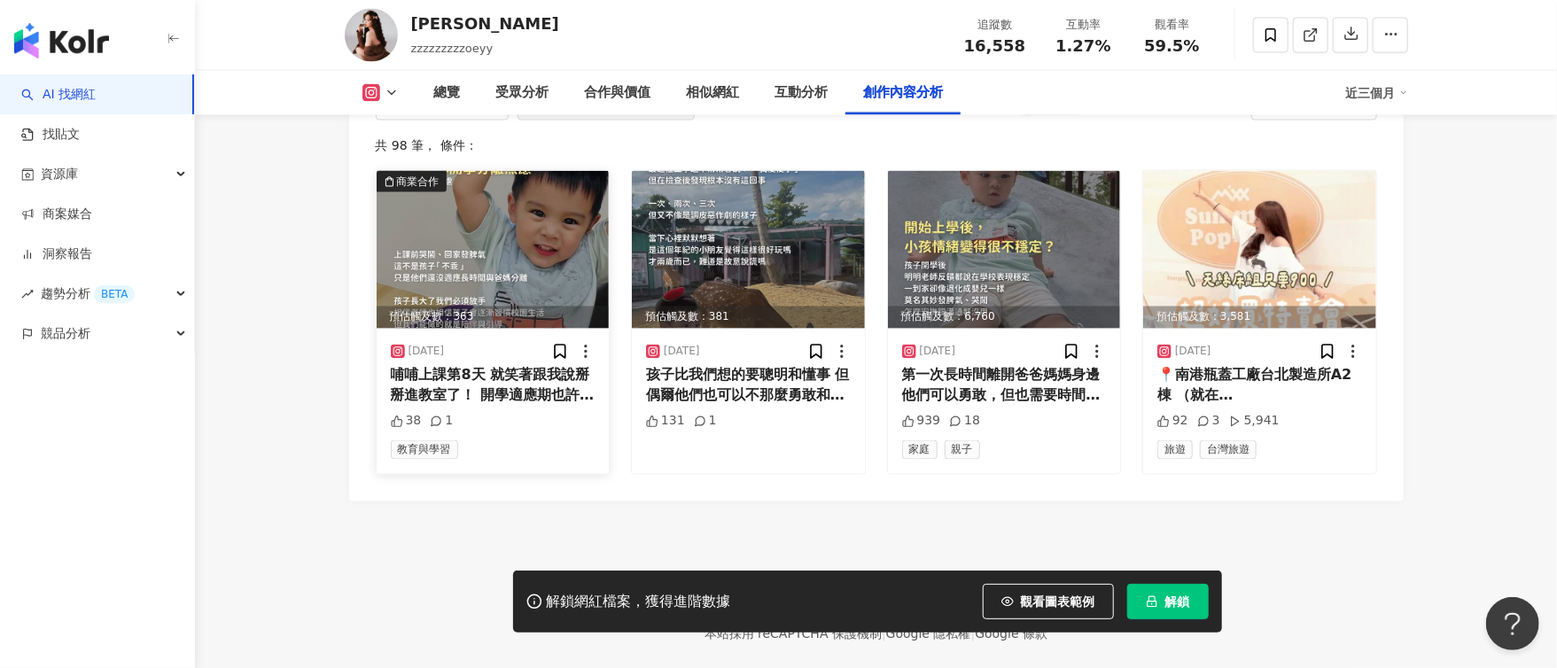
click at [553, 248] on img at bounding box center [493, 250] width 233 height 158
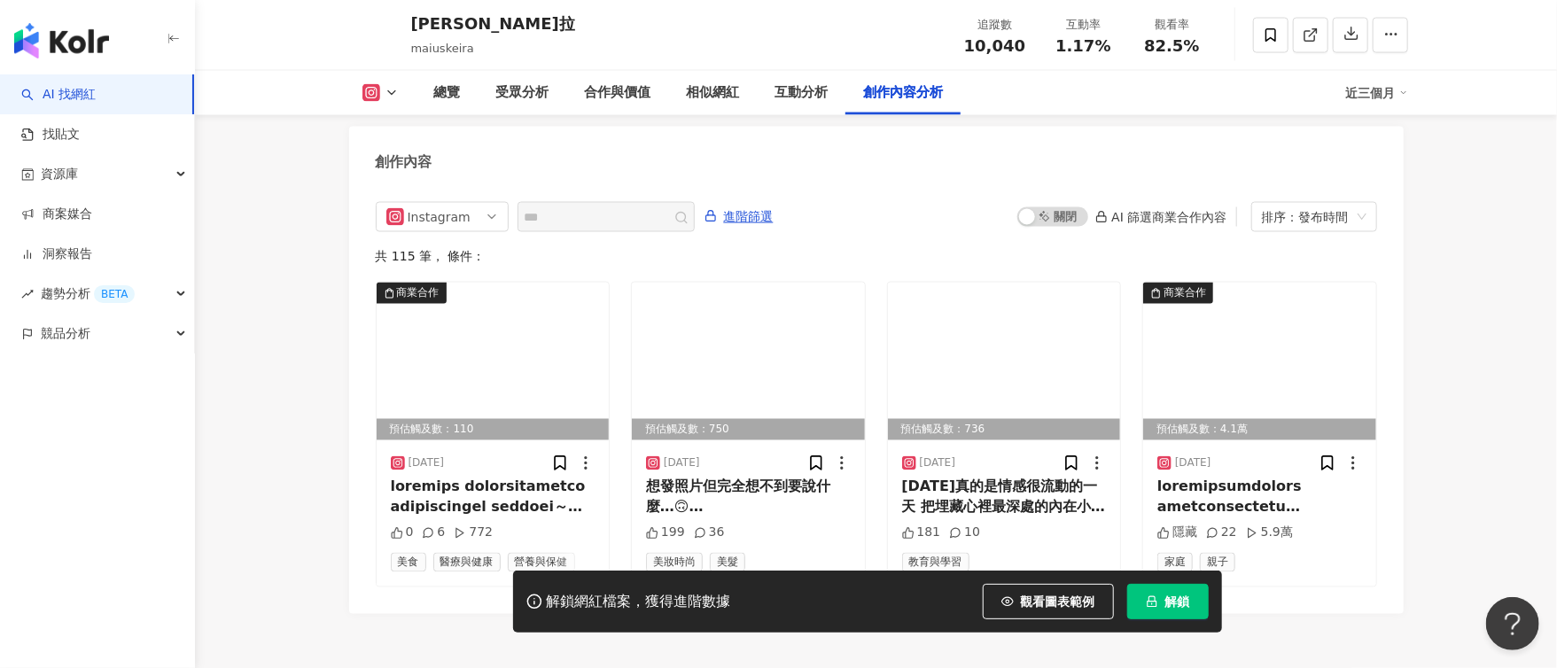
scroll to position [5581, 0]
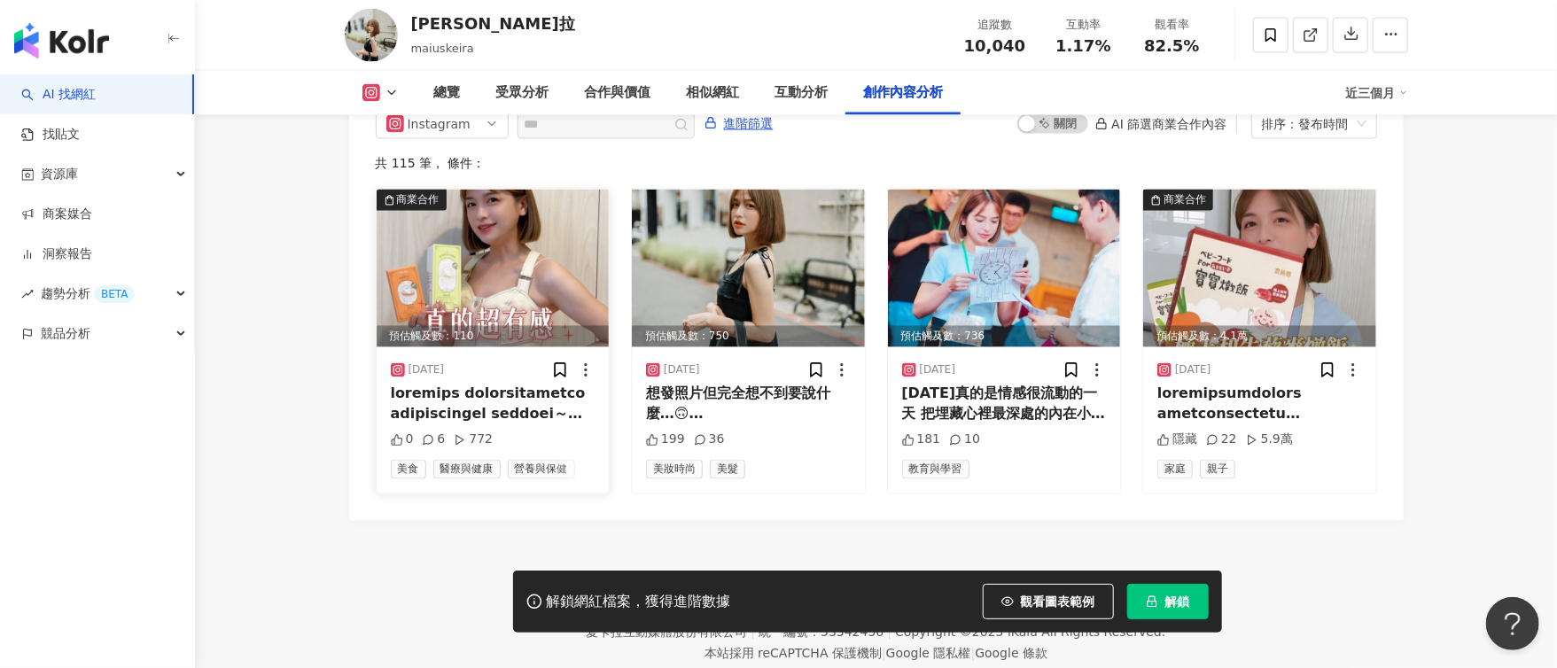
click at [531, 231] on img at bounding box center [493, 269] width 233 height 158
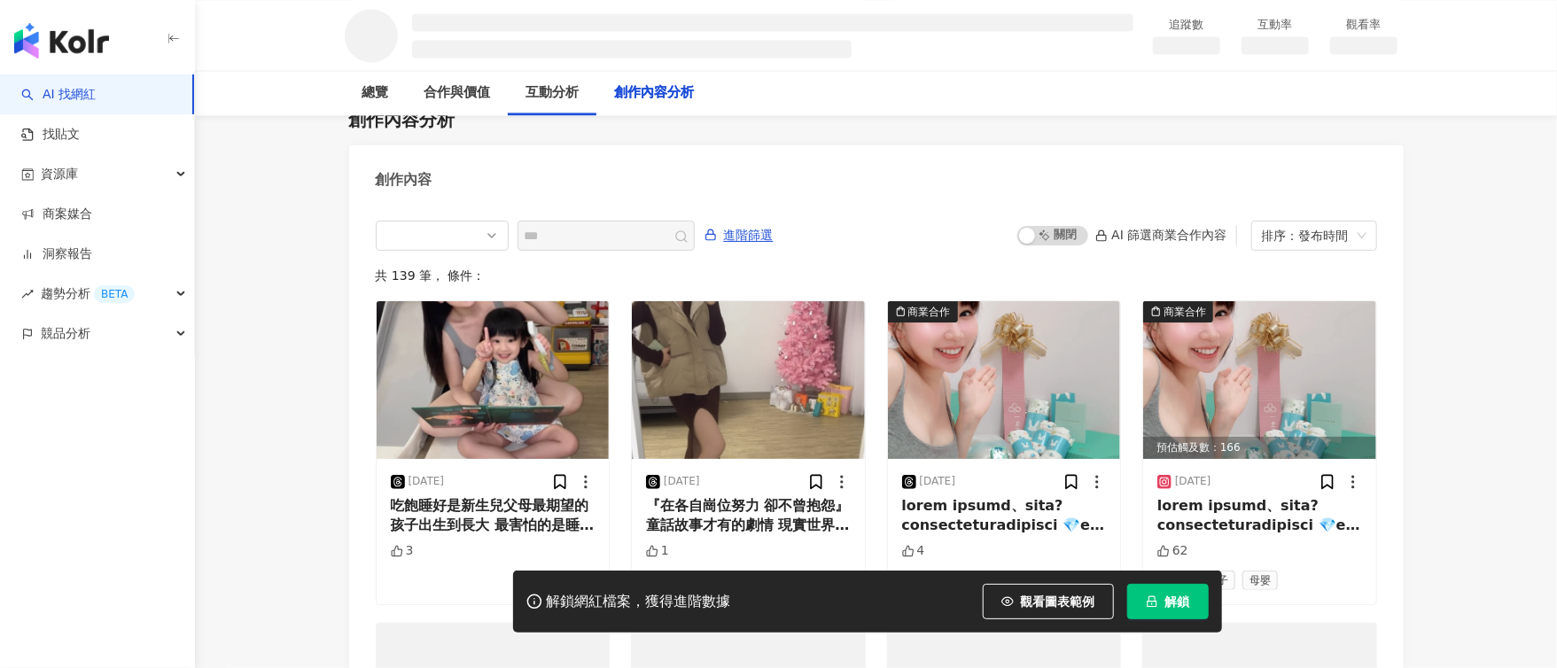
scroll to position [2364, 0]
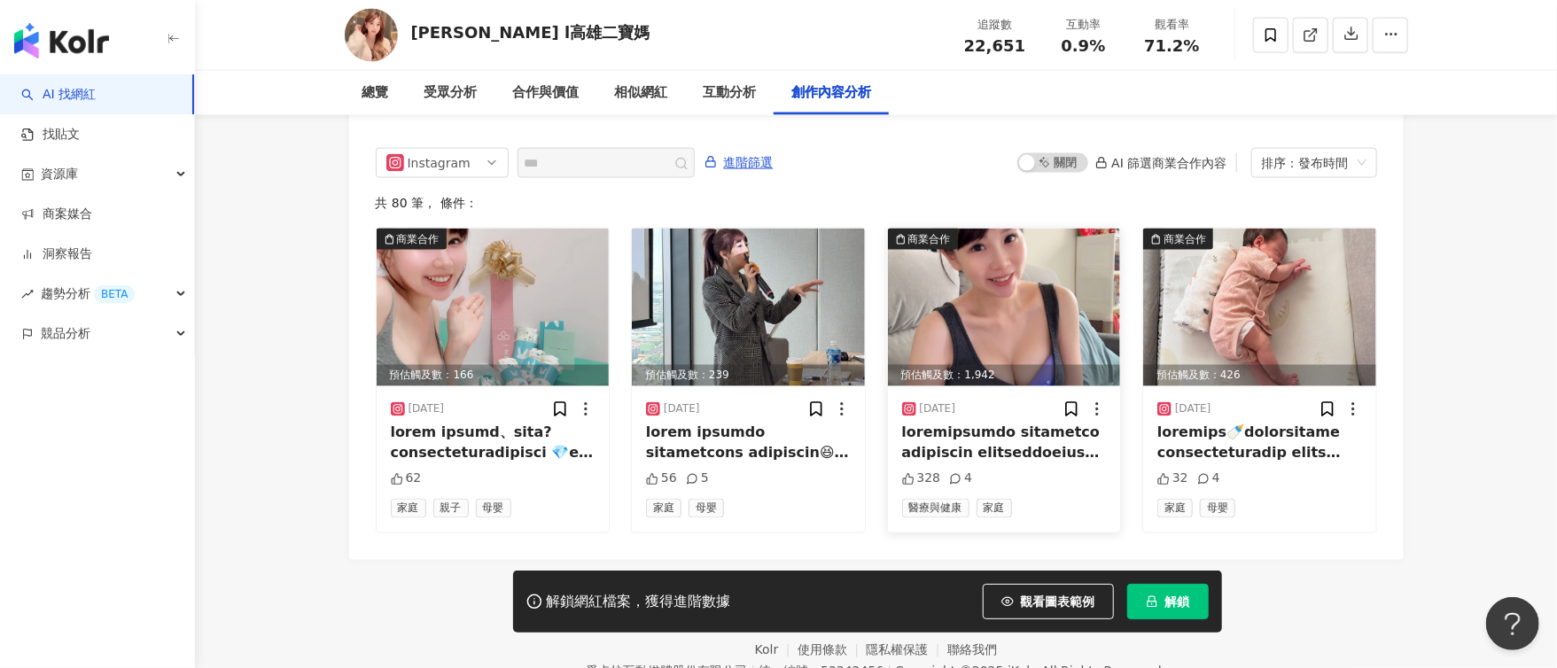
click at [1065, 278] on img at bounding box center [1004, 308] width 233 height 158
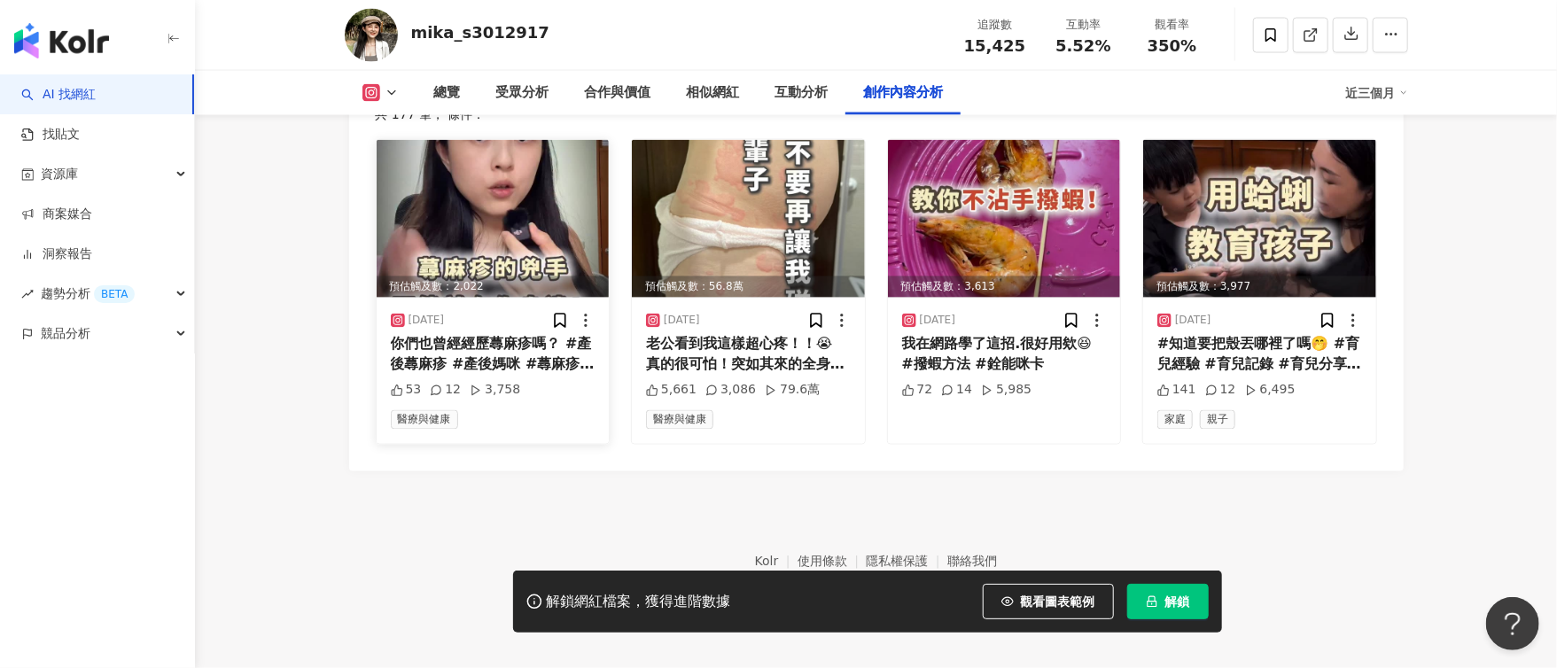
scroll to position [5522, 0]
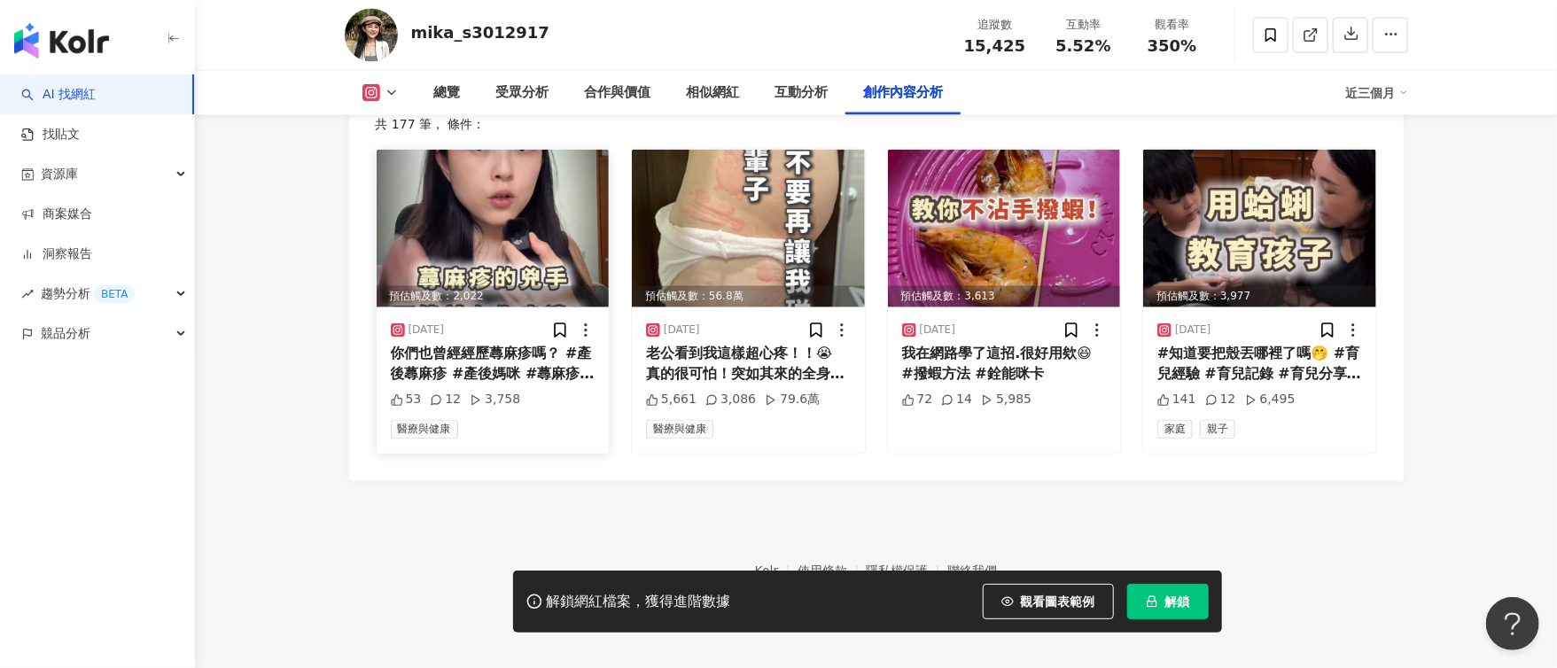
click at [533, 245] on img at bounding box center [493, 229] width 233 height 158
